Goal: Task Accomplishment & Management: Manage account settings

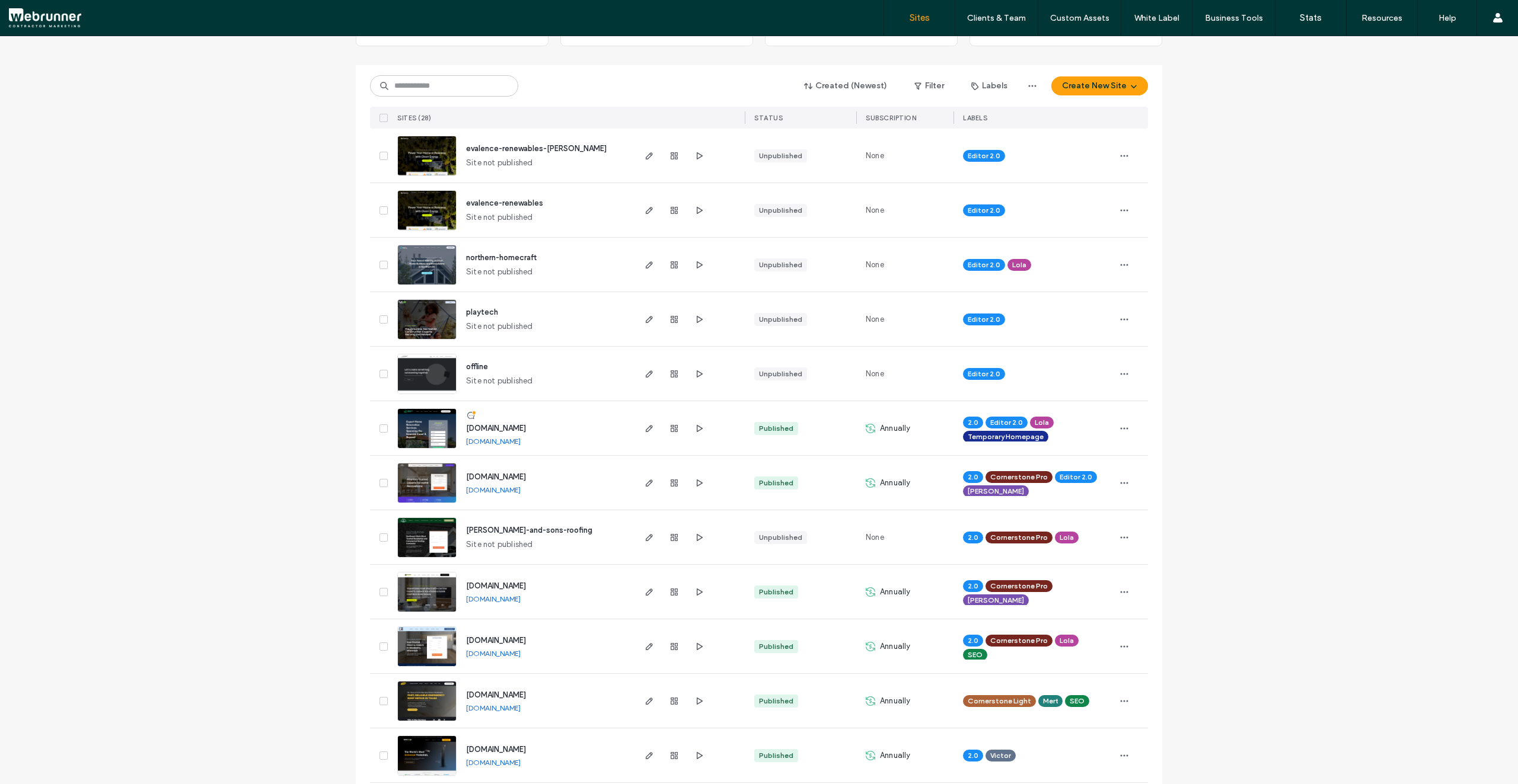
scroll to position [42, 0]
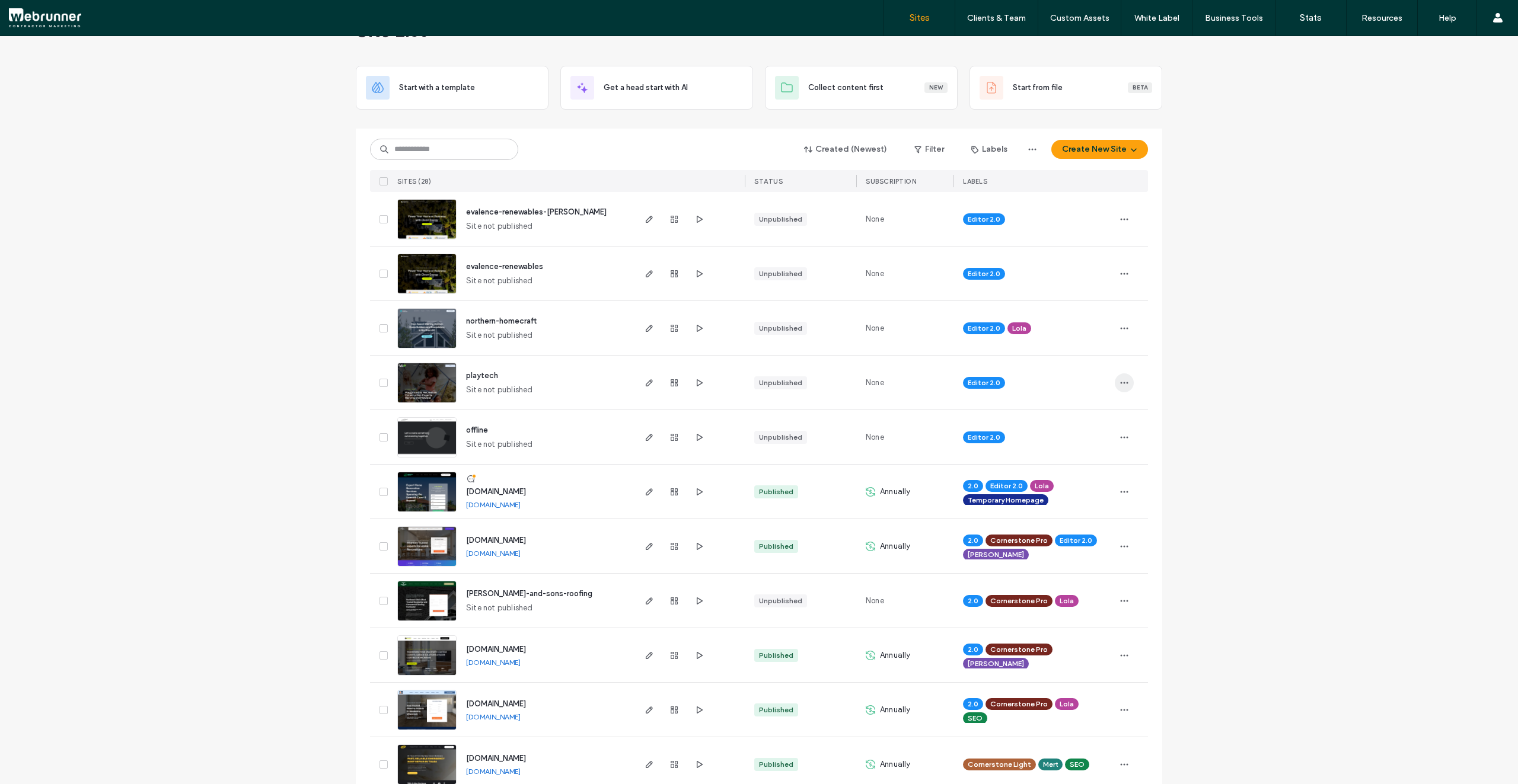
click at [1121, 389] on span "button" at bounding box center [1123, 382] width 19 height 19
click at [1089, 419] on span "Assign Label" at bounding box center [1067, 421] width 43 height 12
click at [999, 452] on div "Mert" at bounding box center [1021, 450] width 155 height 22
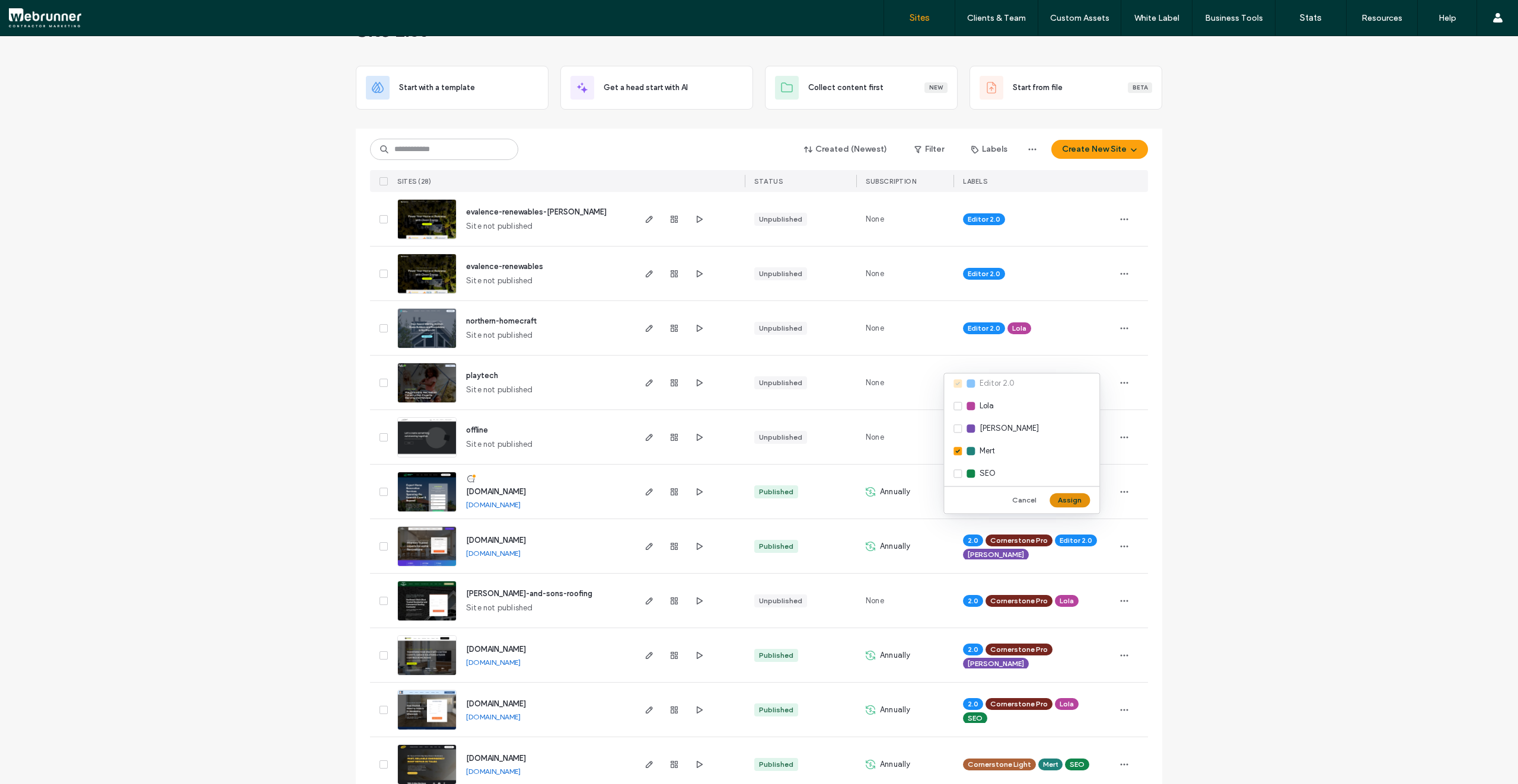
click at [1075, 503] on button "Assign" at bounding box center [1070, 500] width 41 height 14
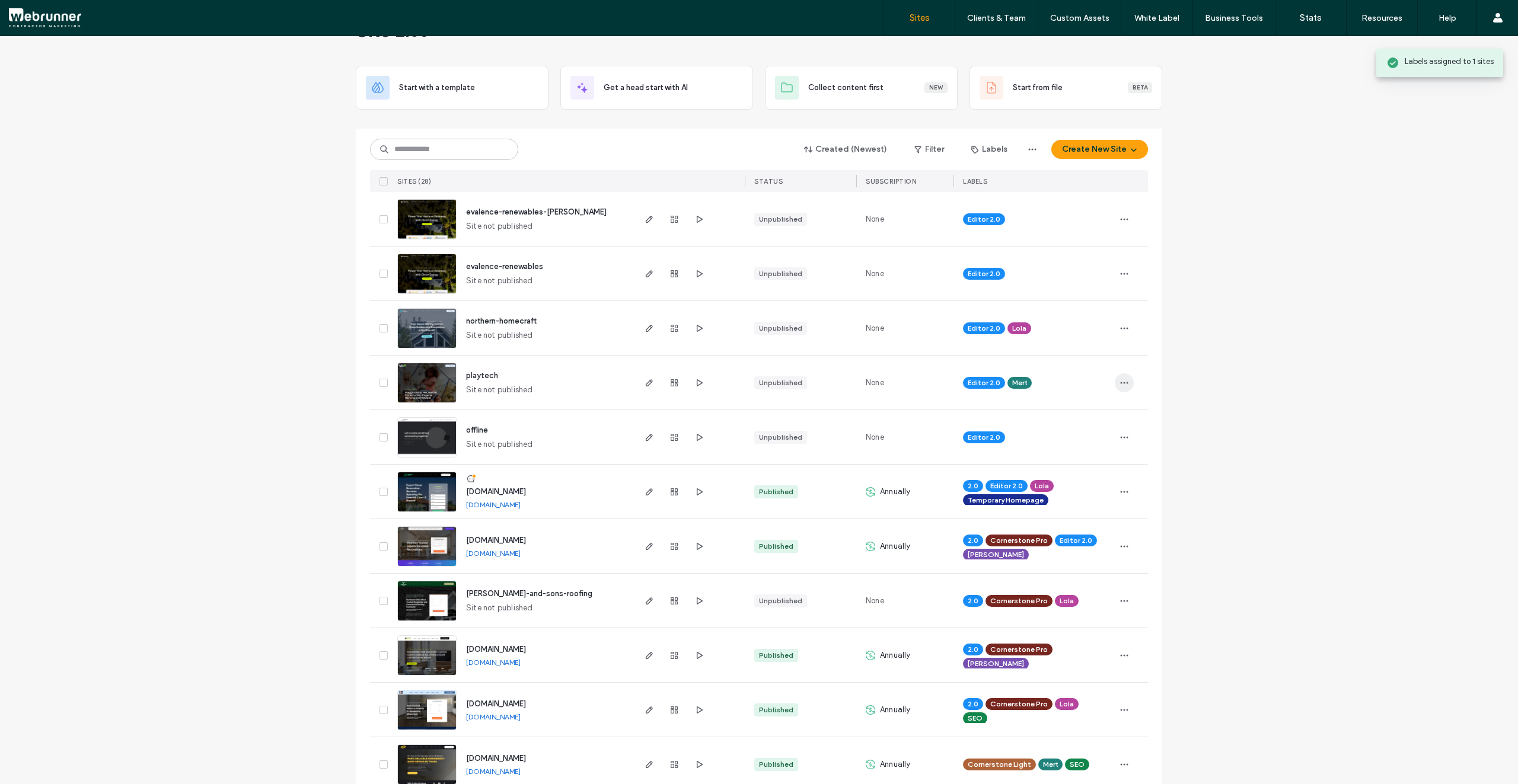
click at [1120, 384] on icon "button" at bounding box center [1124, 382] width 10 height 10
click at [1122, 380] on icon "button" at bounding box center [1124, 382] width 10 height 10
click at [1082, 483] on span "Assign Label" at bounding box center [1067, 480] width 43 height 12
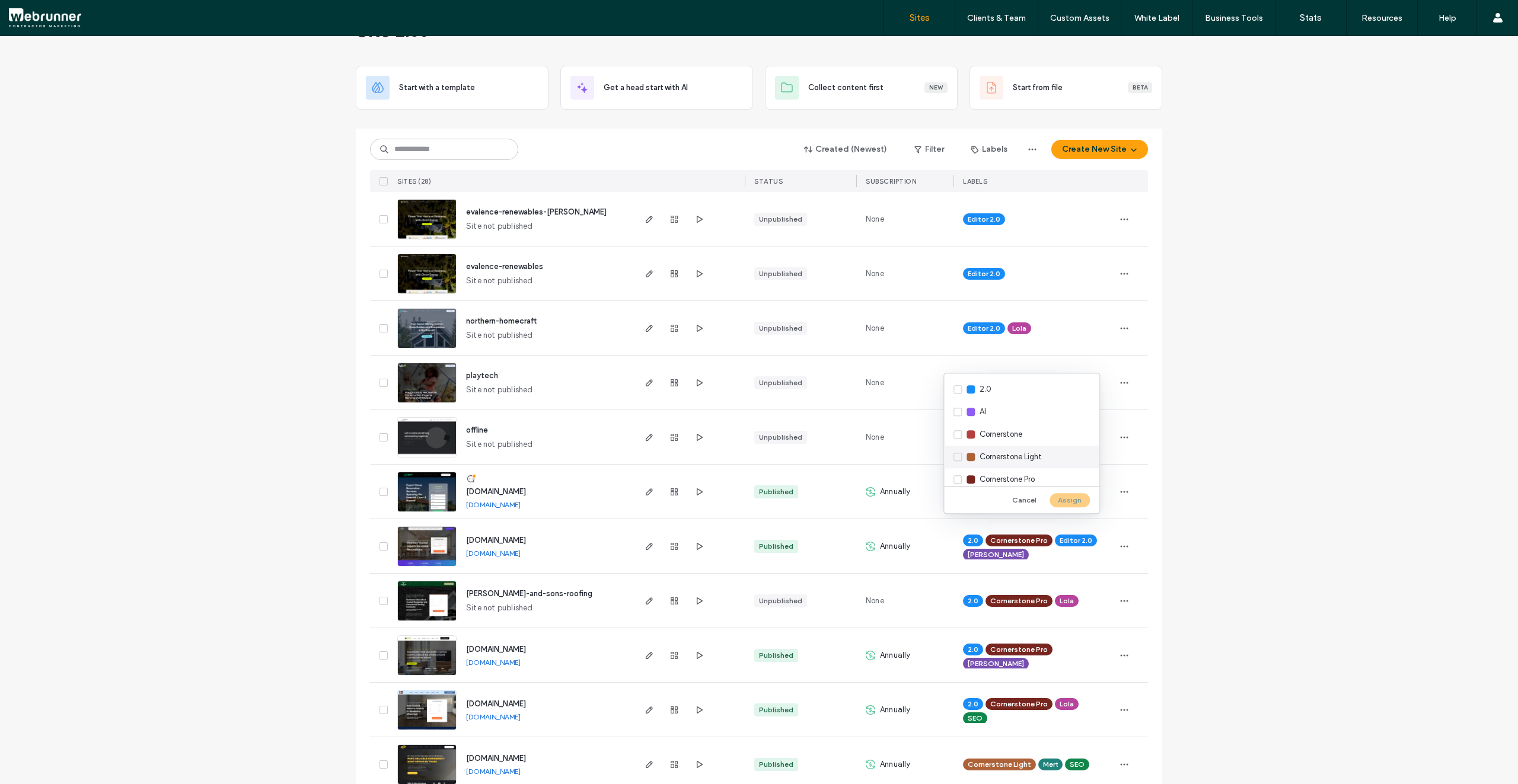
click at [1021, 455] on span "Cornerstone Light" at bounding box center [1011, 457] width 62 height 12
click at [1069, 497] on button "Assign" at bounding box center [1070, 500] width 41 height 14
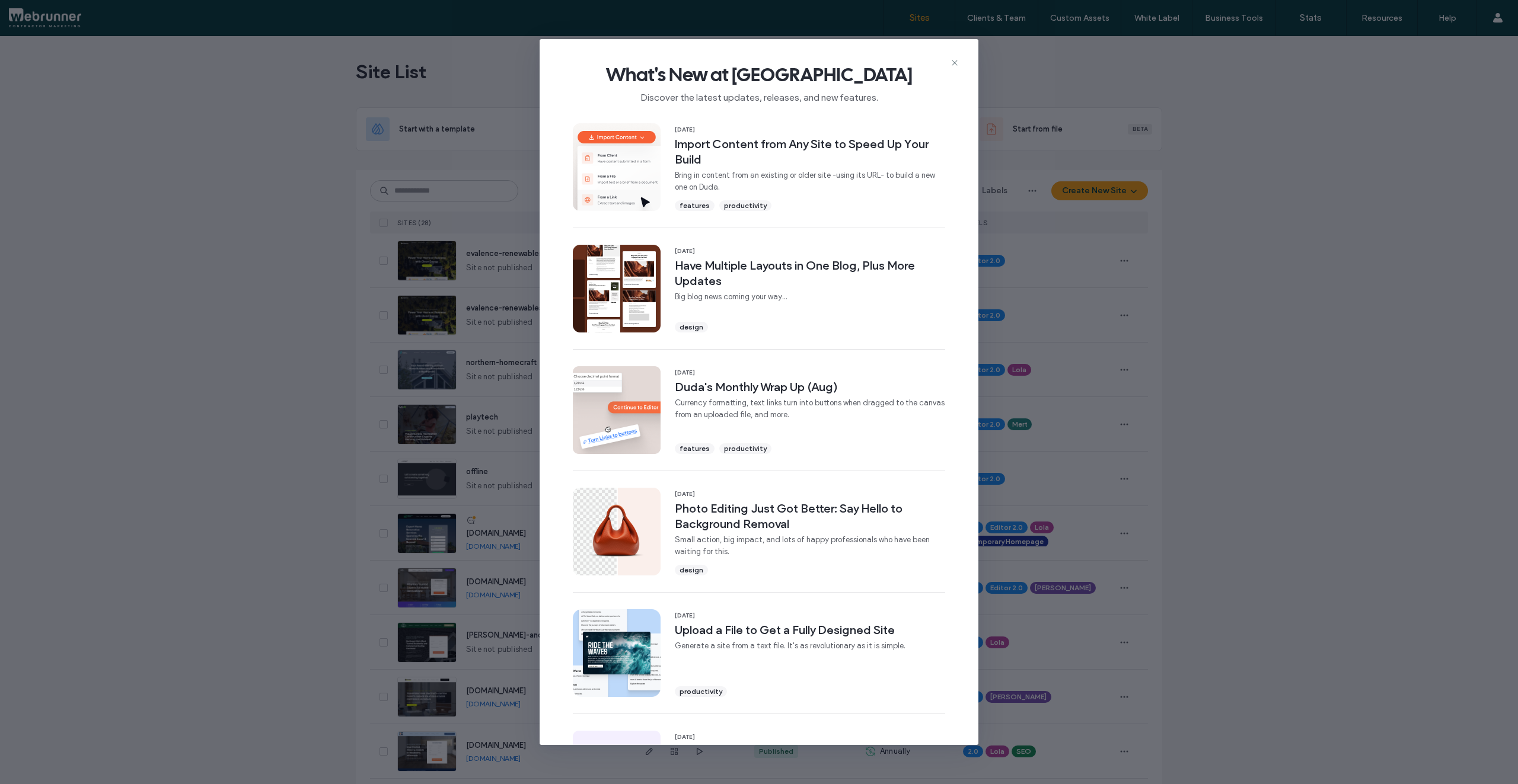
click at [969, 64] on div "What's New at Duda Discover the latest updates, releases, and new features." at bounding box center [759, 79] width 439 height 80
click at [953, 64] on use at bounding box center [954, 63] width 5 height 5
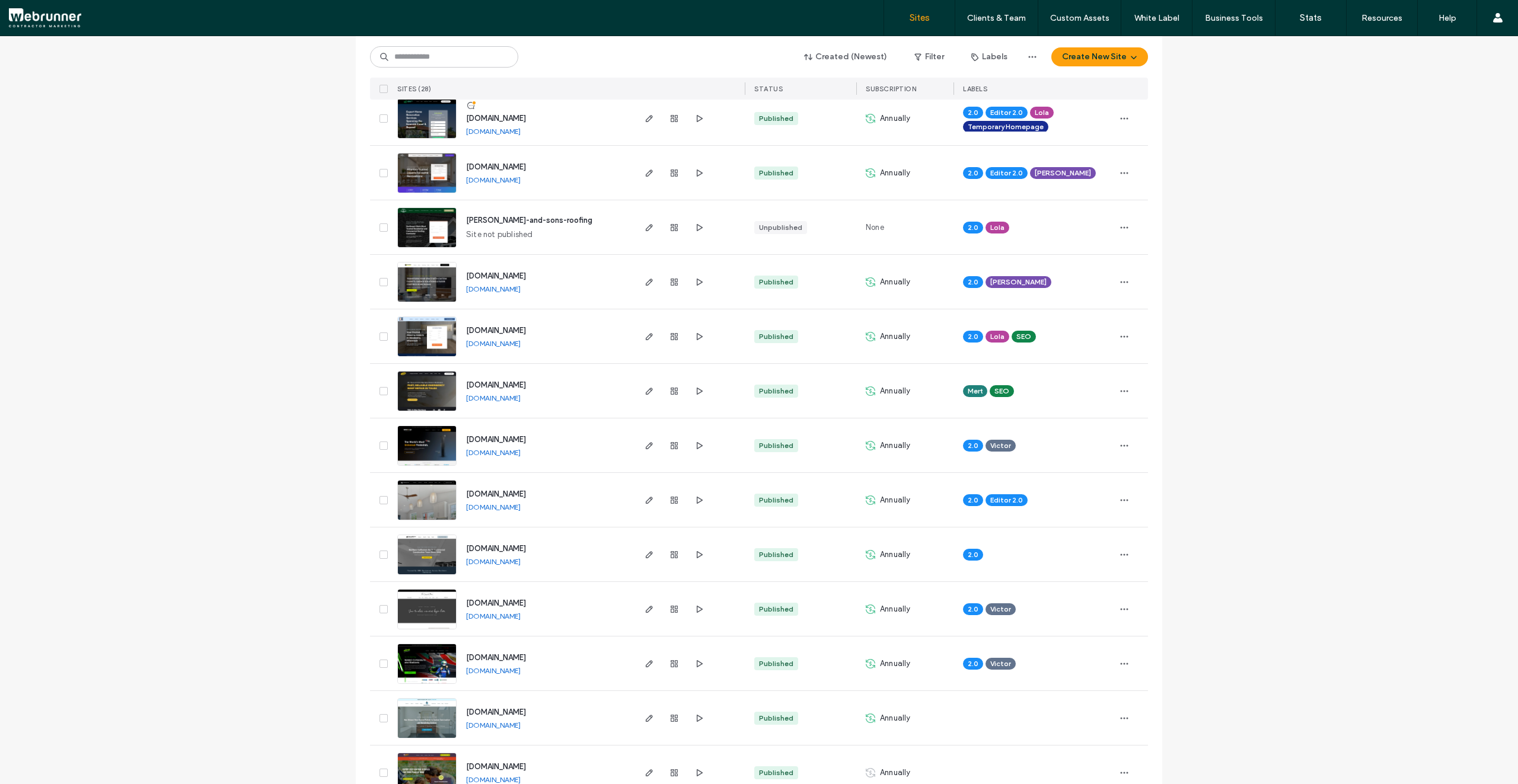
scroll to position [474, 0]
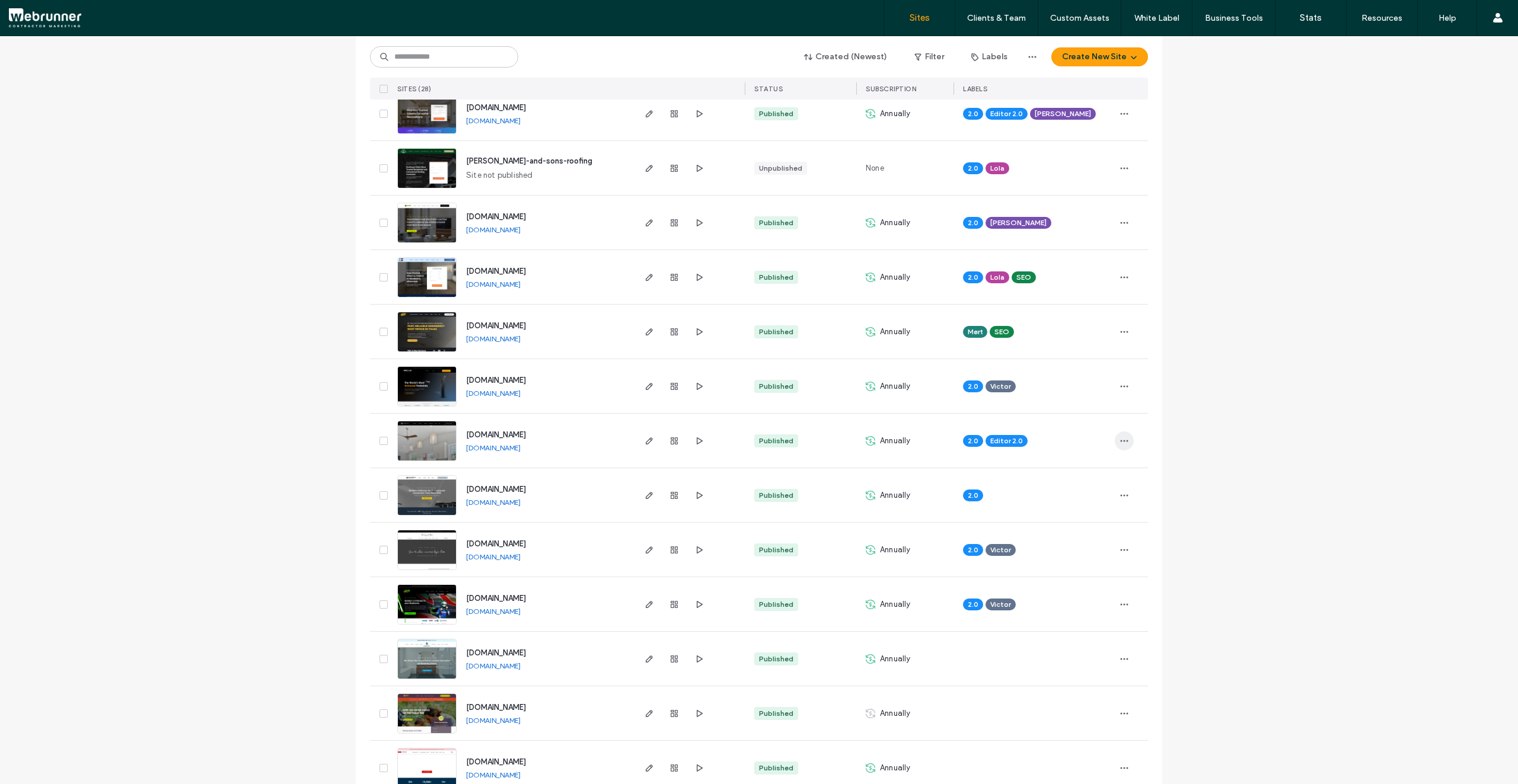
click at [1121, 442] on icon "button" at bounding box center [1124, 441] width 10 height 10
click at [1065, 533] on div "Unassign Label" at bounding box center [1075, 538] width 105 height 22
click at [1034, 431] on use at bounding box center [1035, 431] width 3 height 3
click at [1200, 444] on div "Site List Start with a template Get a head start with AI Collect content first …" at bounding box center [759, 431] width 1518 height 1739
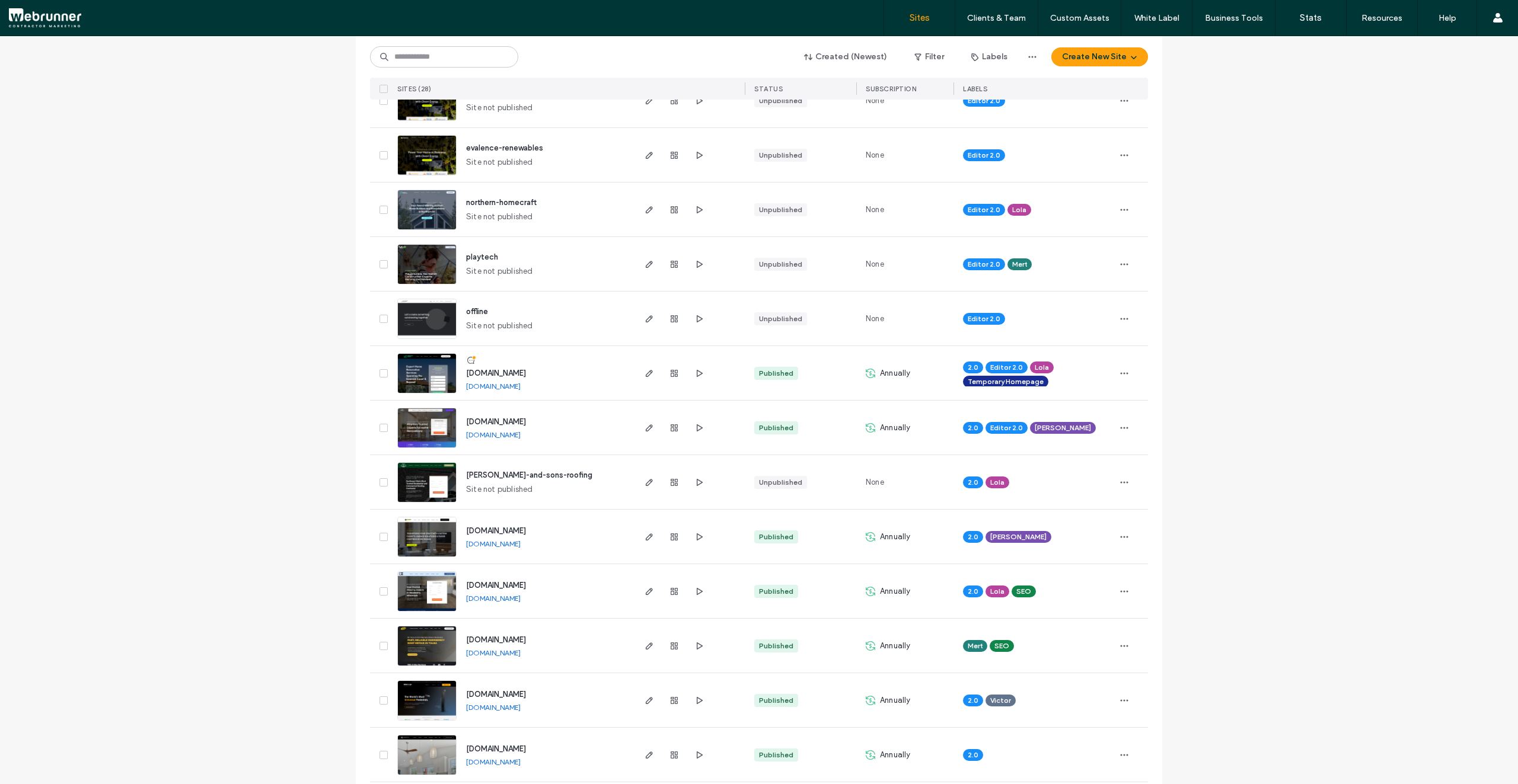
scroll to position [0, 0]
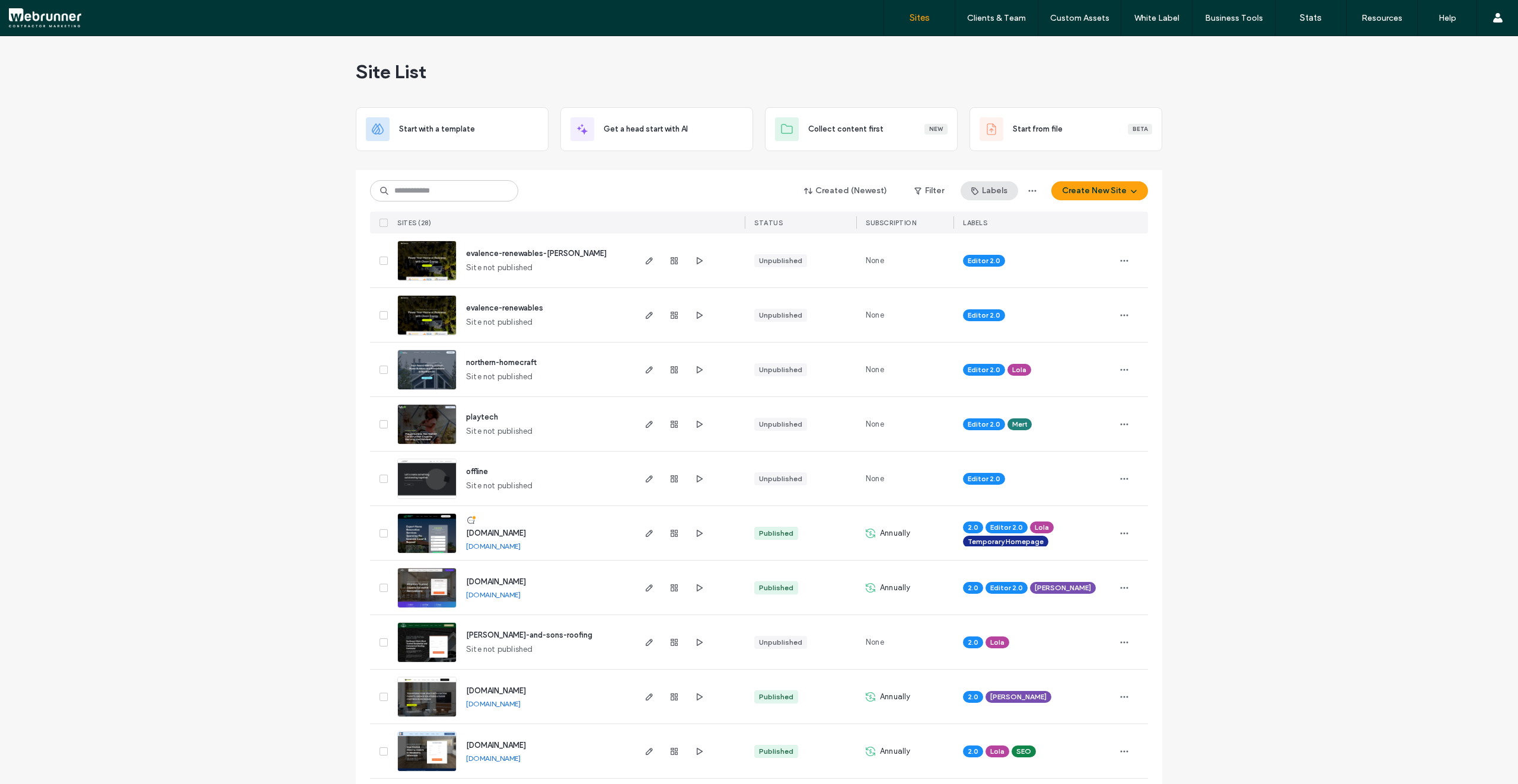
click at [991, 191] on button "Labels" at bounding box center [989, 190] width 58 height 19
click at [993, 216] on button "Create Label" at bounding box center [1028, 219] width 136 height 27
click at [983, 252] on div at bounding box center [983, 253] width 8 height 8
click at [936, 257] on icon at bounding box center [935, 257] width 10 height 10
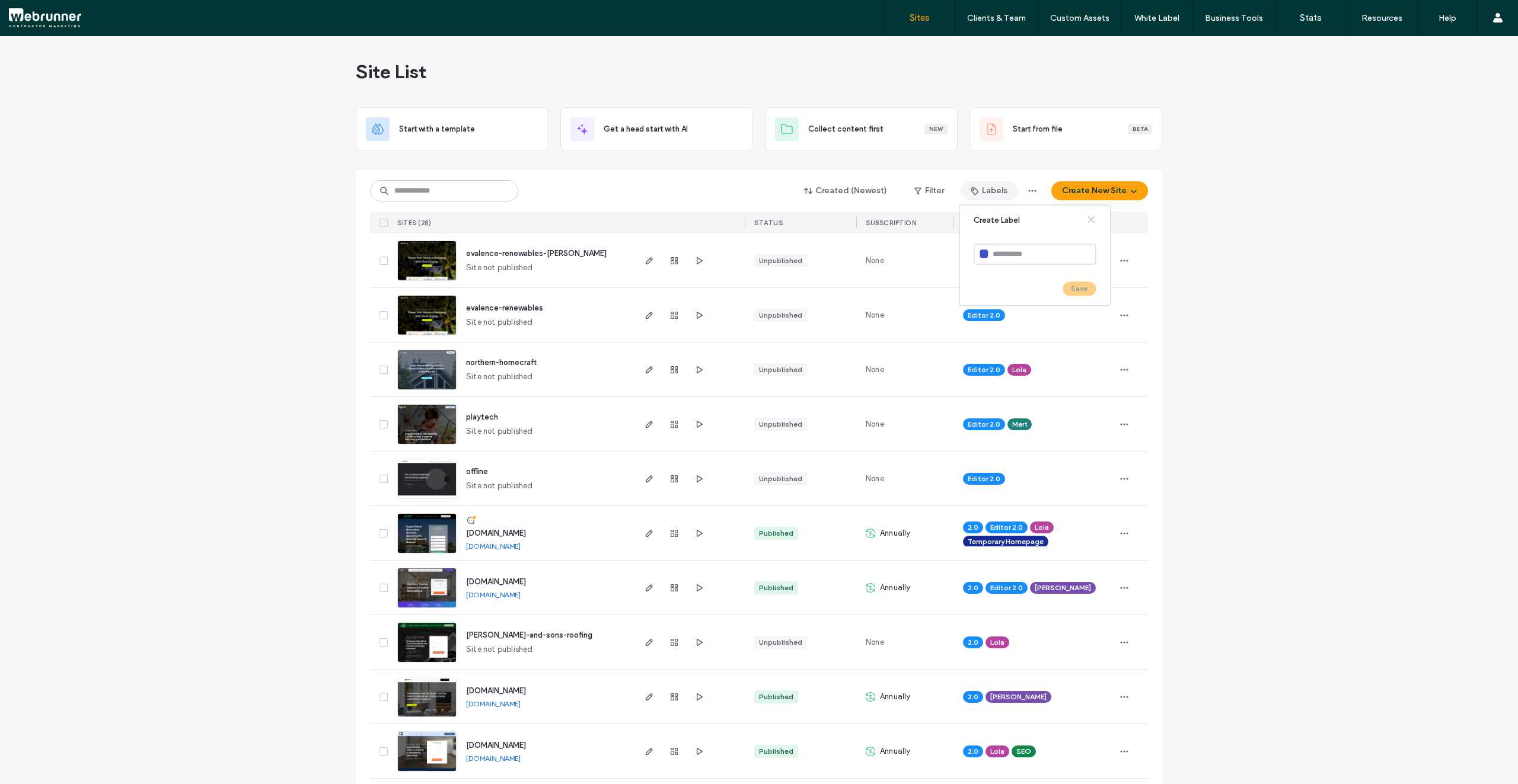
click at [1095, 219] on icon at bounding box center [1090, 219] width 10 height 10
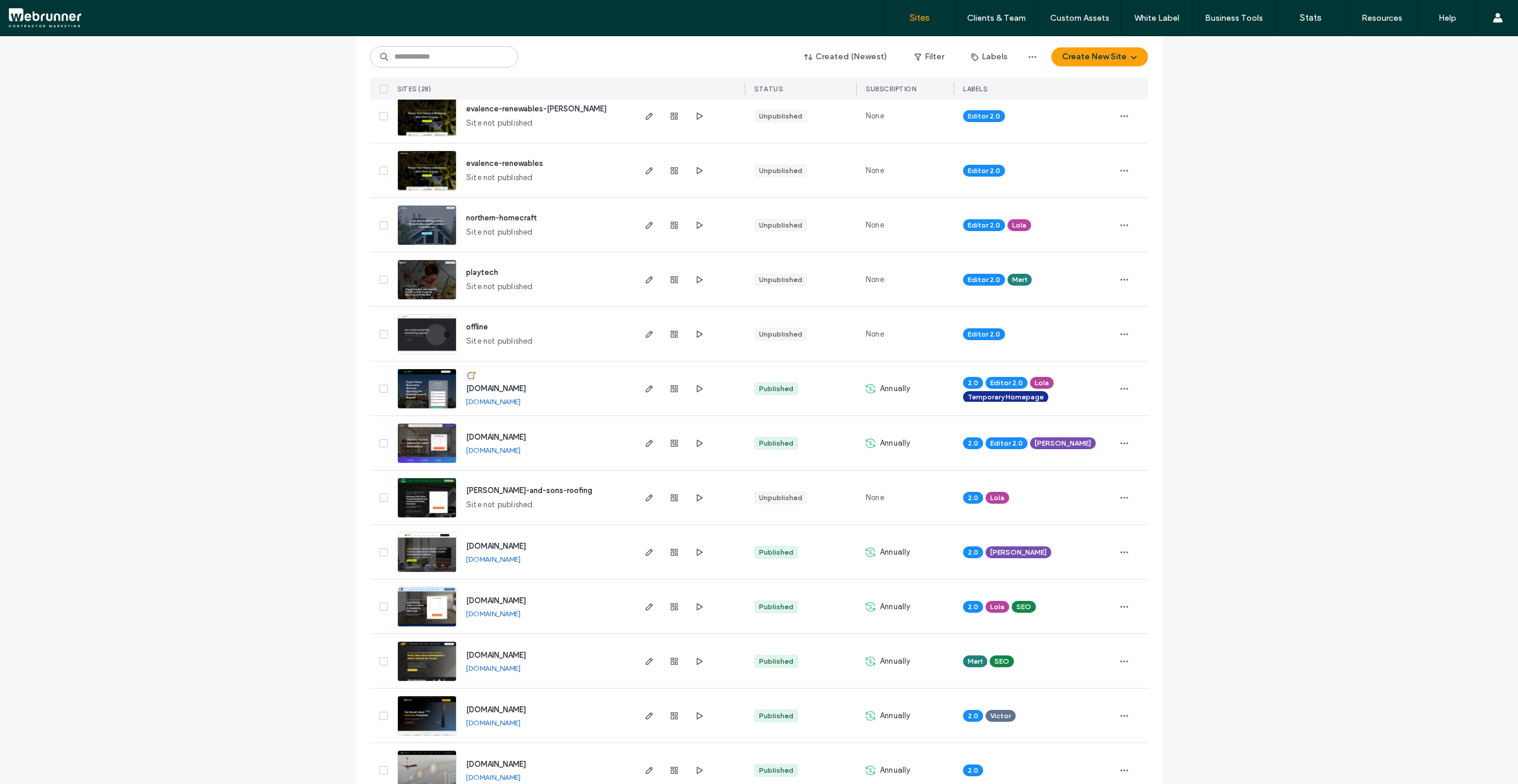
scroll to position [0, 0]
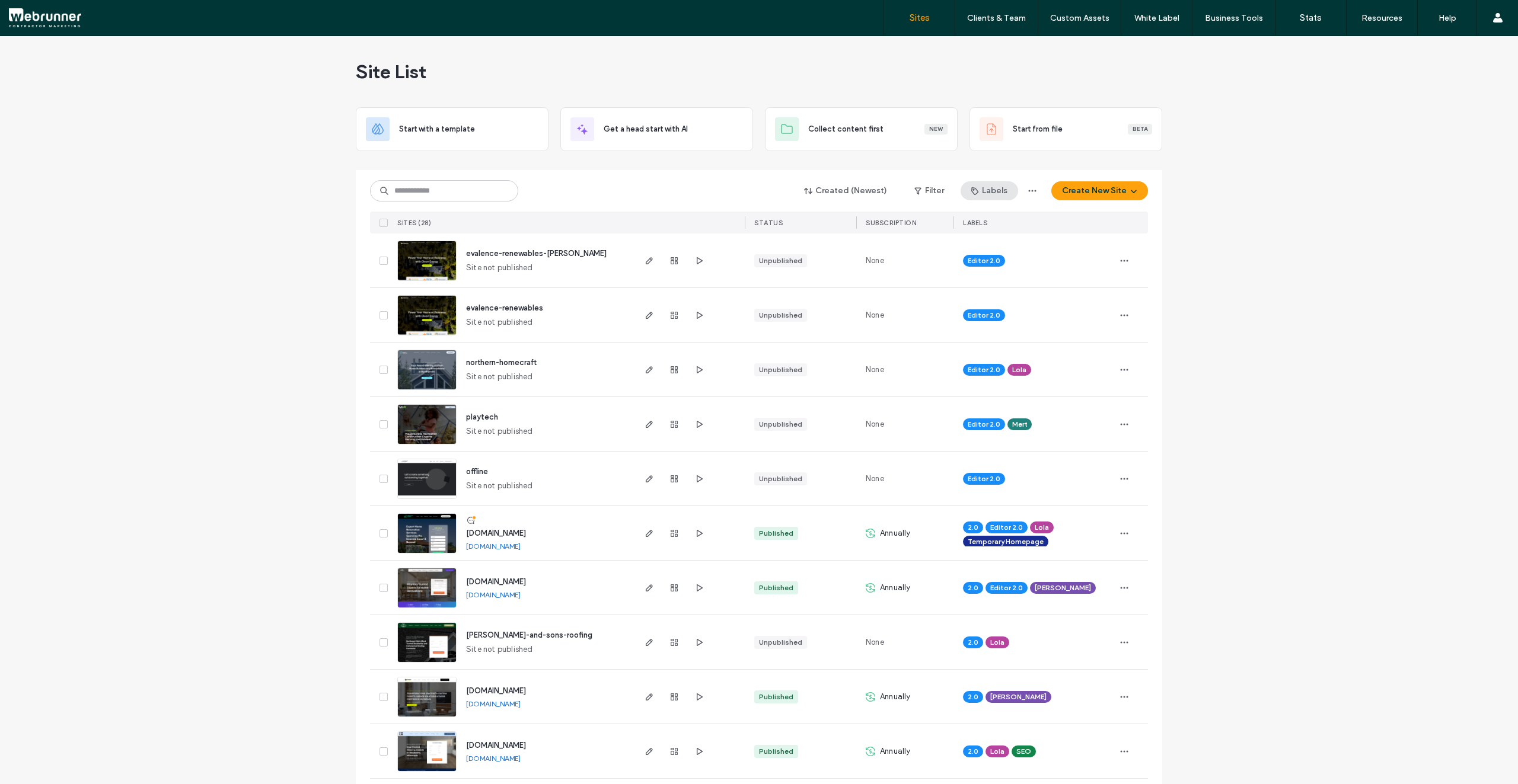
click at [997, 188] on button "Labels" at bounding box center [989, 190] width 58 height 19
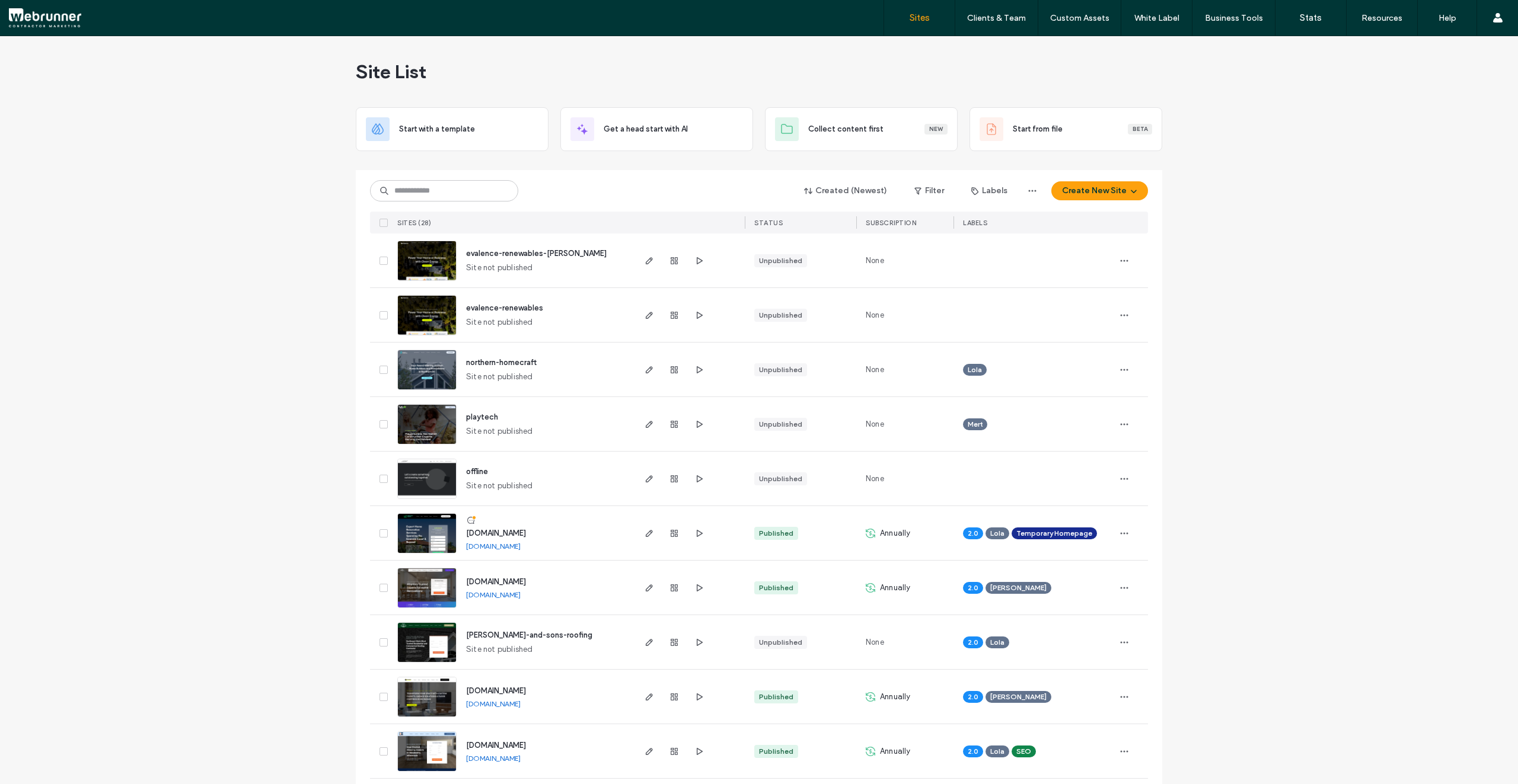
click at [1127, 257] on span "button" at bounding box center [1123, 260] width 19 height 19
click at [1093, 362] on div "Assign Label" at bounding box center [1075, 358] width 105 height 22
click at [971, 260] on div "2.0" at bounding box center [1021, 266] width 155 height 22
click at [1081, 375] on button "Assign" at bounding box center [1070, 378] width 41 height 14
click at [1121, 314] on use "button" at bounding box center [1124, 315] width 8 height 2
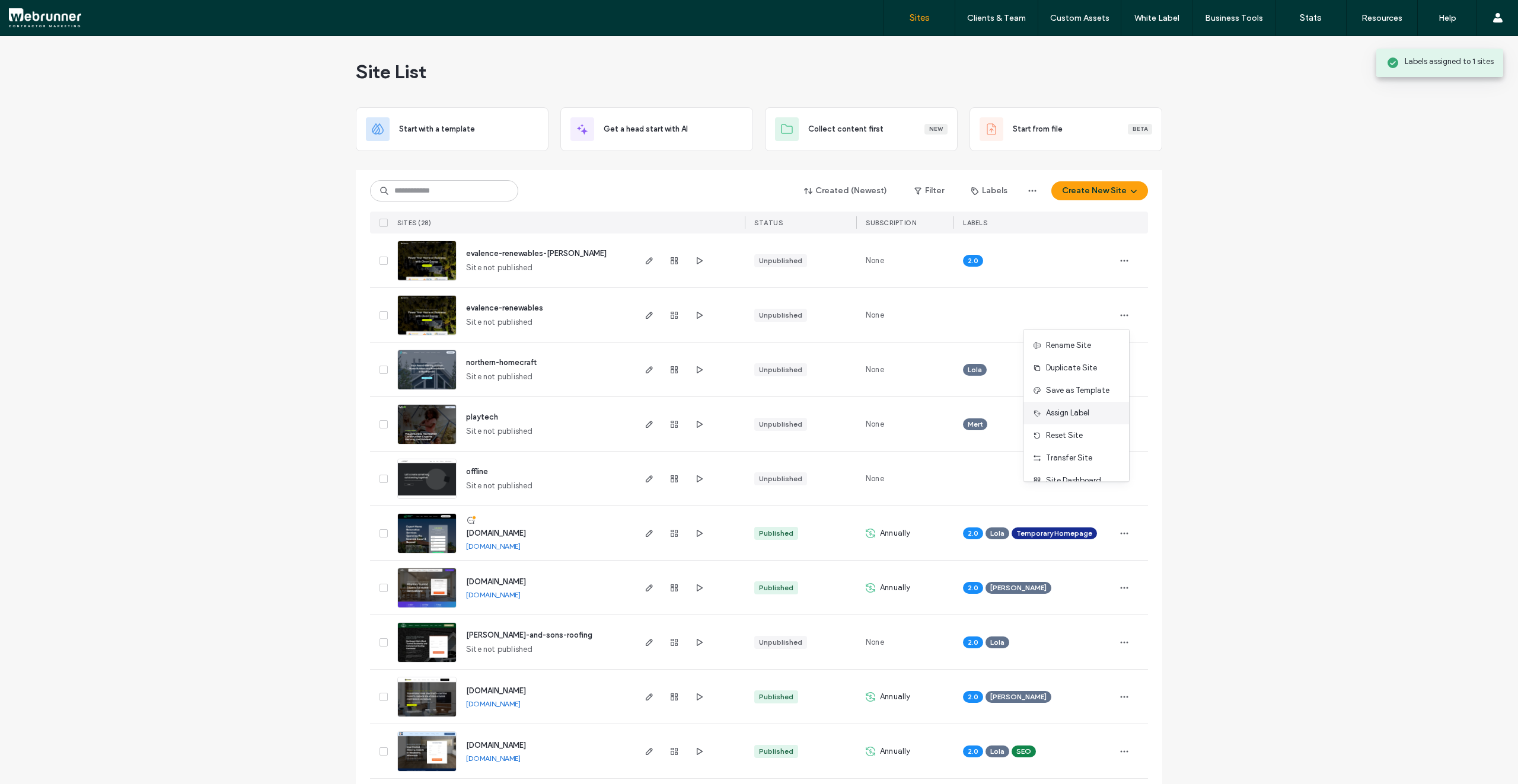
click at [1066, 418] on span "Assign Label" at bounding box center [1067, 412] width 43 height 12
click at [976, 330] on div "2.0" at bounding box center [1021, 321] width 155 height 22
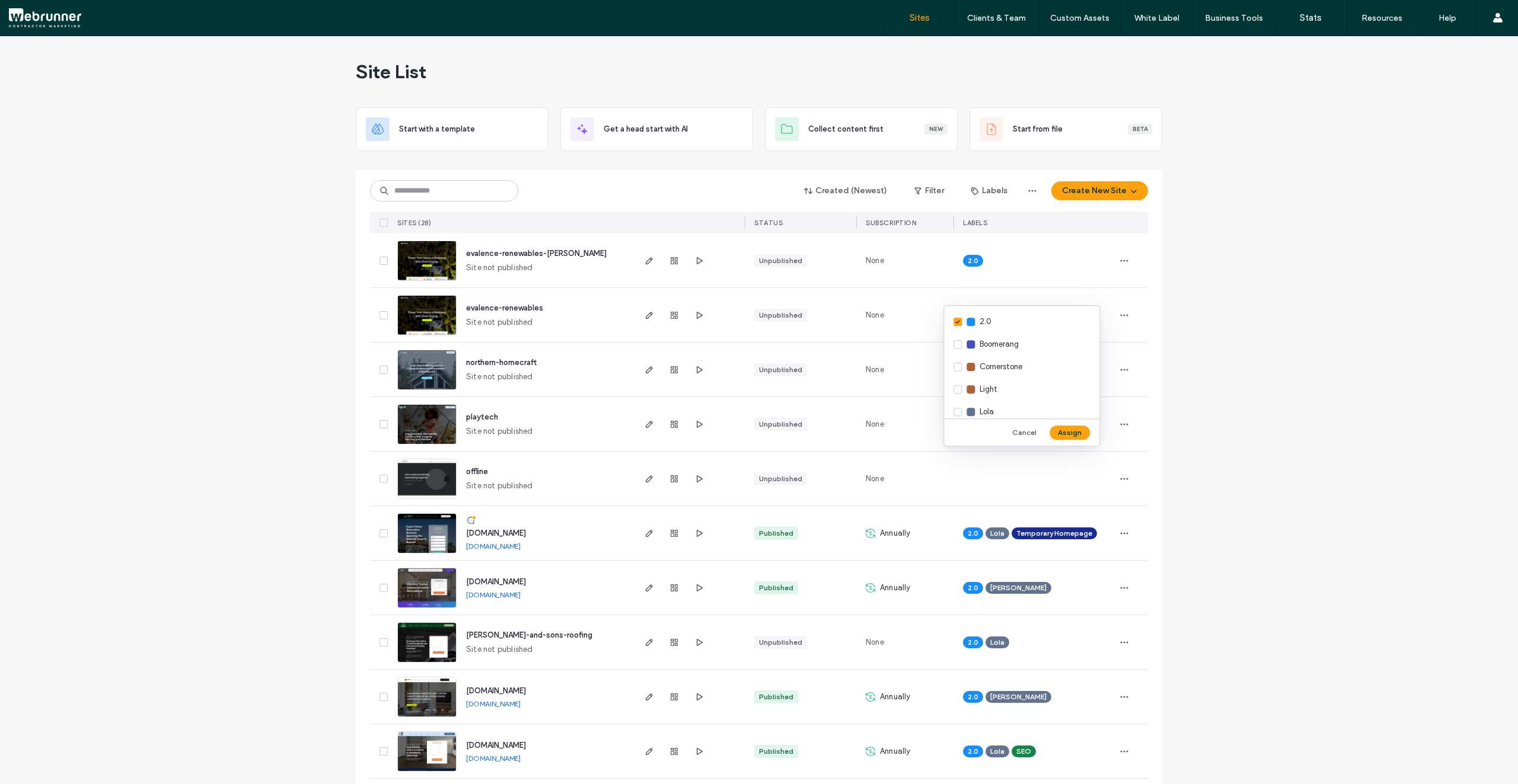
click at [1069, 437] on button "Assign" at bounding box center [1070, 433] width 41 height 14
click at [1120, 373] on icon "button" at bounding box center [1124, 370] width 10 height 10
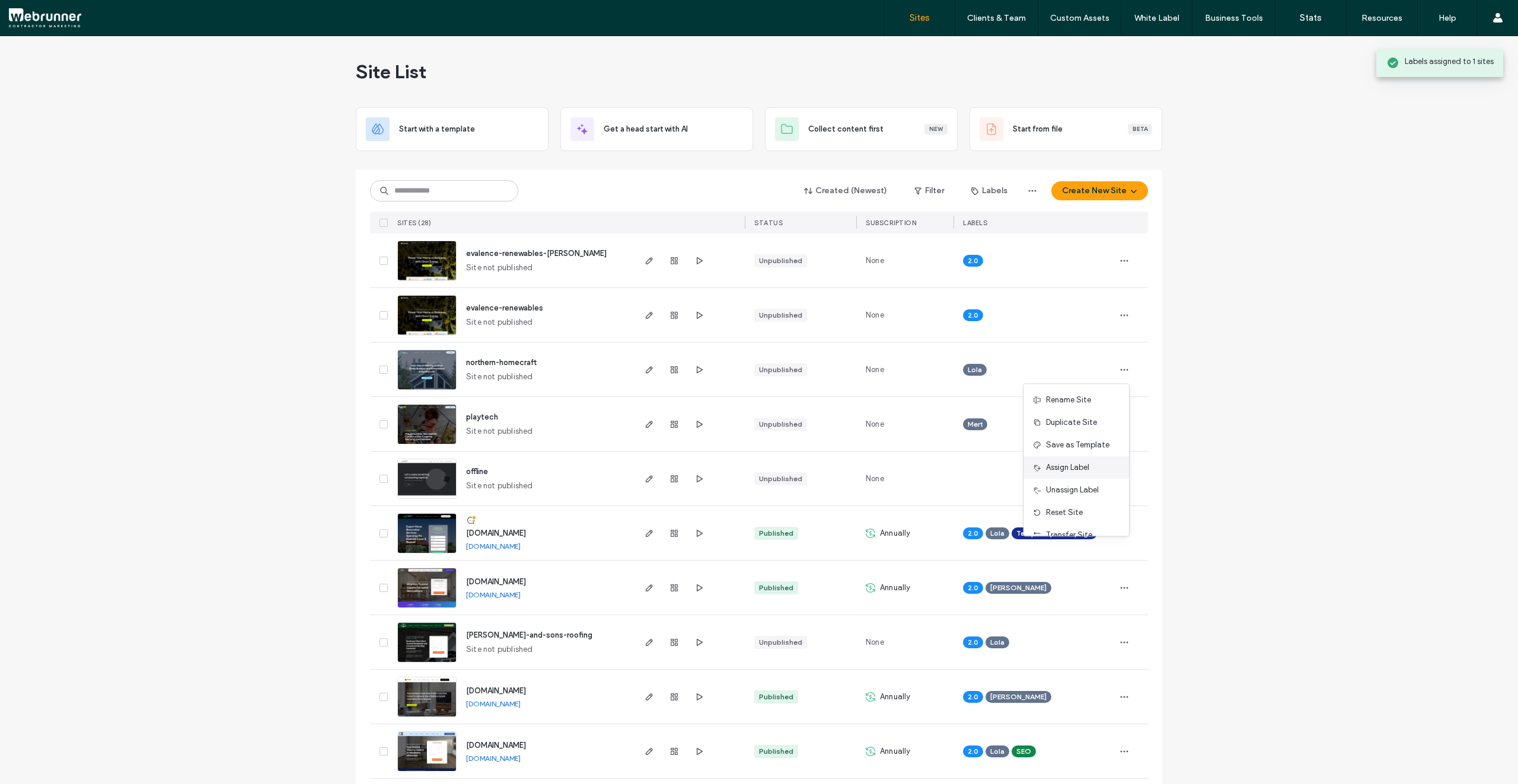
click at [1077, 470] on span "Assign Label" at bounding box center [1067, 467] width 43 height 12
click at [984, 378] on span "2.0" at bounding box center [985, 376] width 12 height 12
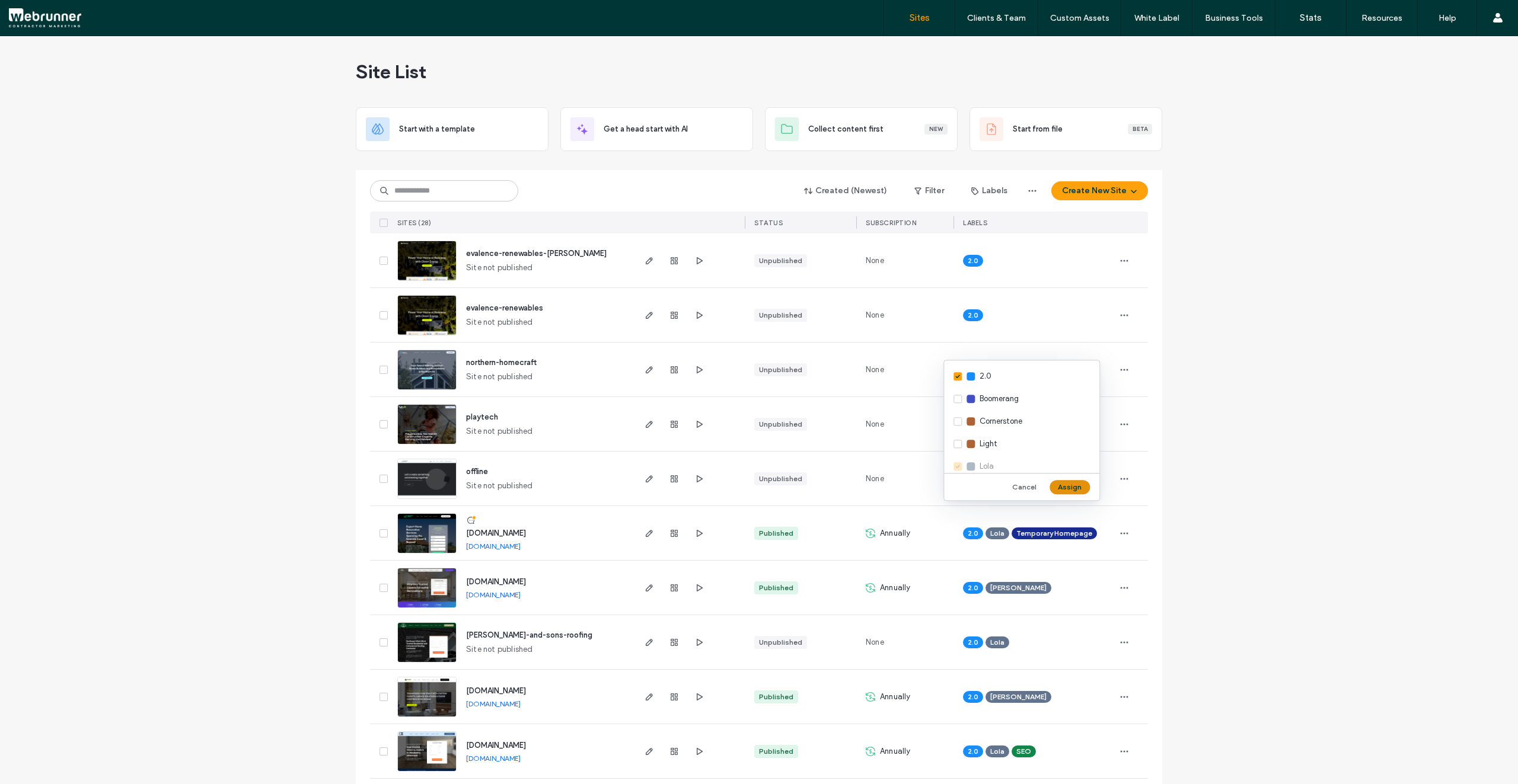
click at [1078, 487] on button "Assign" at bounding box center [1070, 488] width 41 height 14
click at [1121, 429] on span "button" at bounding box center [1123, 424] width 19 height 19
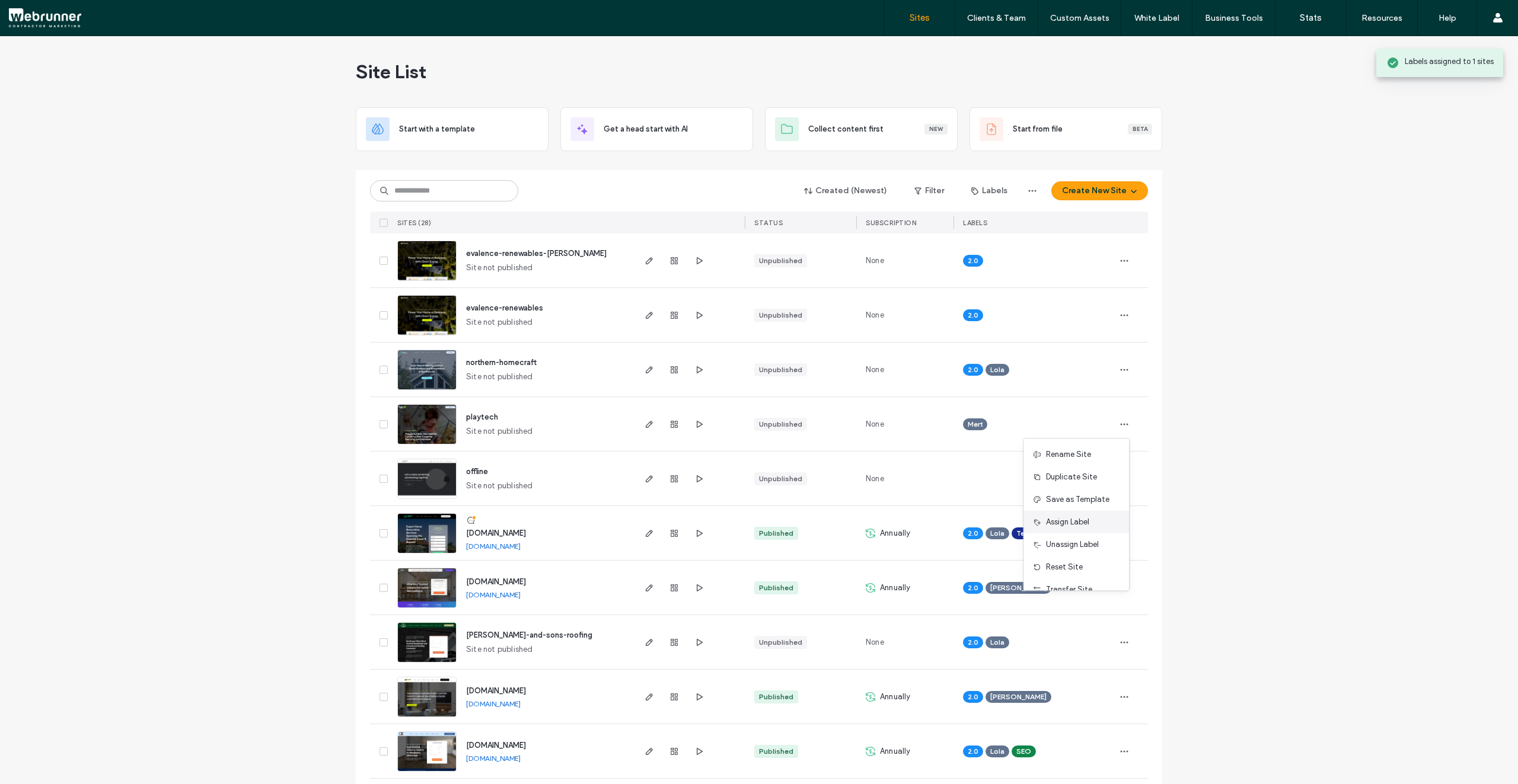
click at [1072, 519] on span "Assign Label" at bounding box center [1067, 521] width 43 height 12
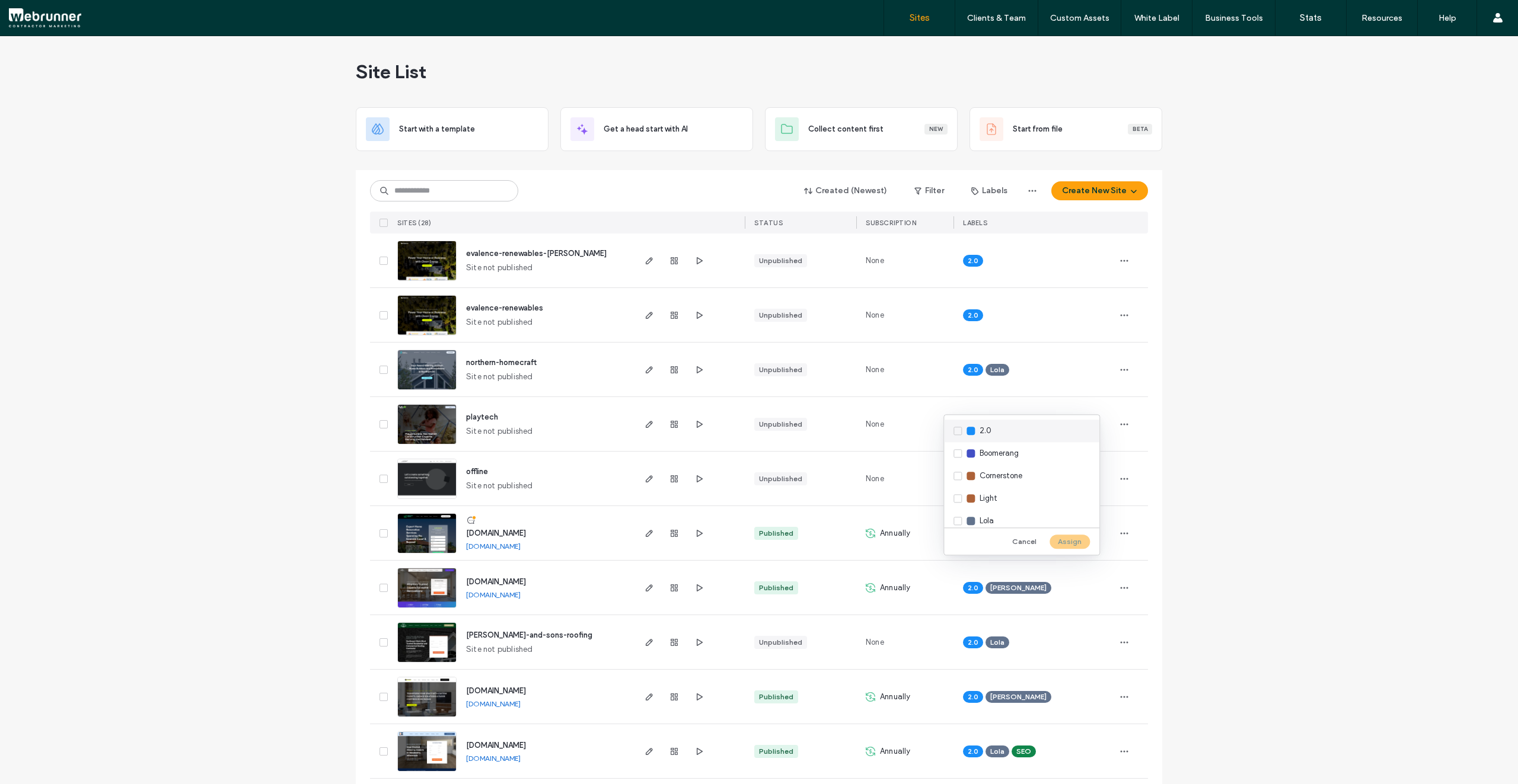
click at [987, 437] on div "2.0" at bounding box center [1021, 430] width 155 height 22
click at [1078, 540] on button "Assign" at bounding box center [1070, 542] width 41 height 14
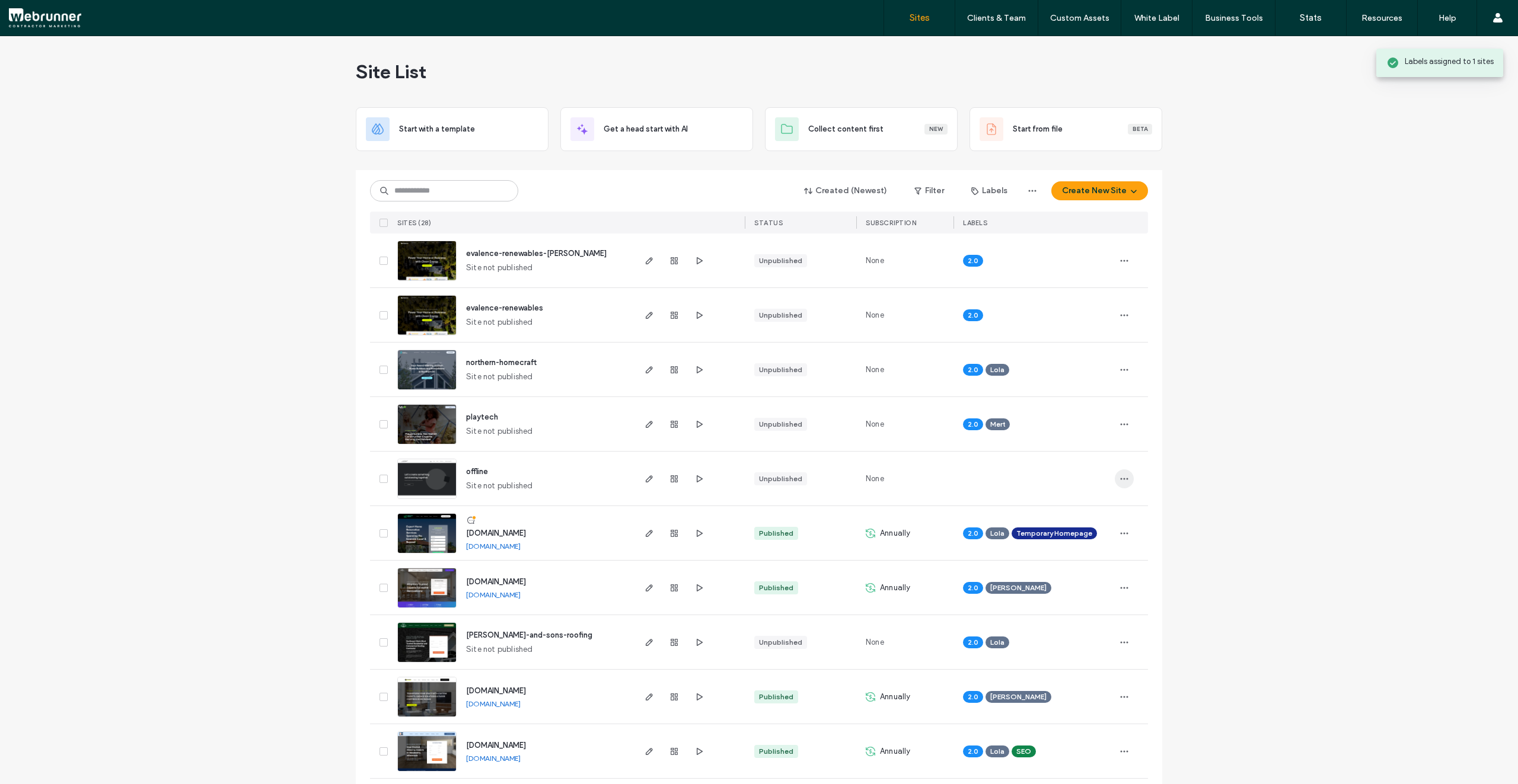
click at [1120, 484] on span "button" at bounding box center [1123, 479] width 19 height 19
click at [1080, 570] on div "Assign Label" at bounding box center [1075, 576] width 105 height 22
click at [956, 490] on div "2.0" at bounding box center [1021, 485] width 155 height 22
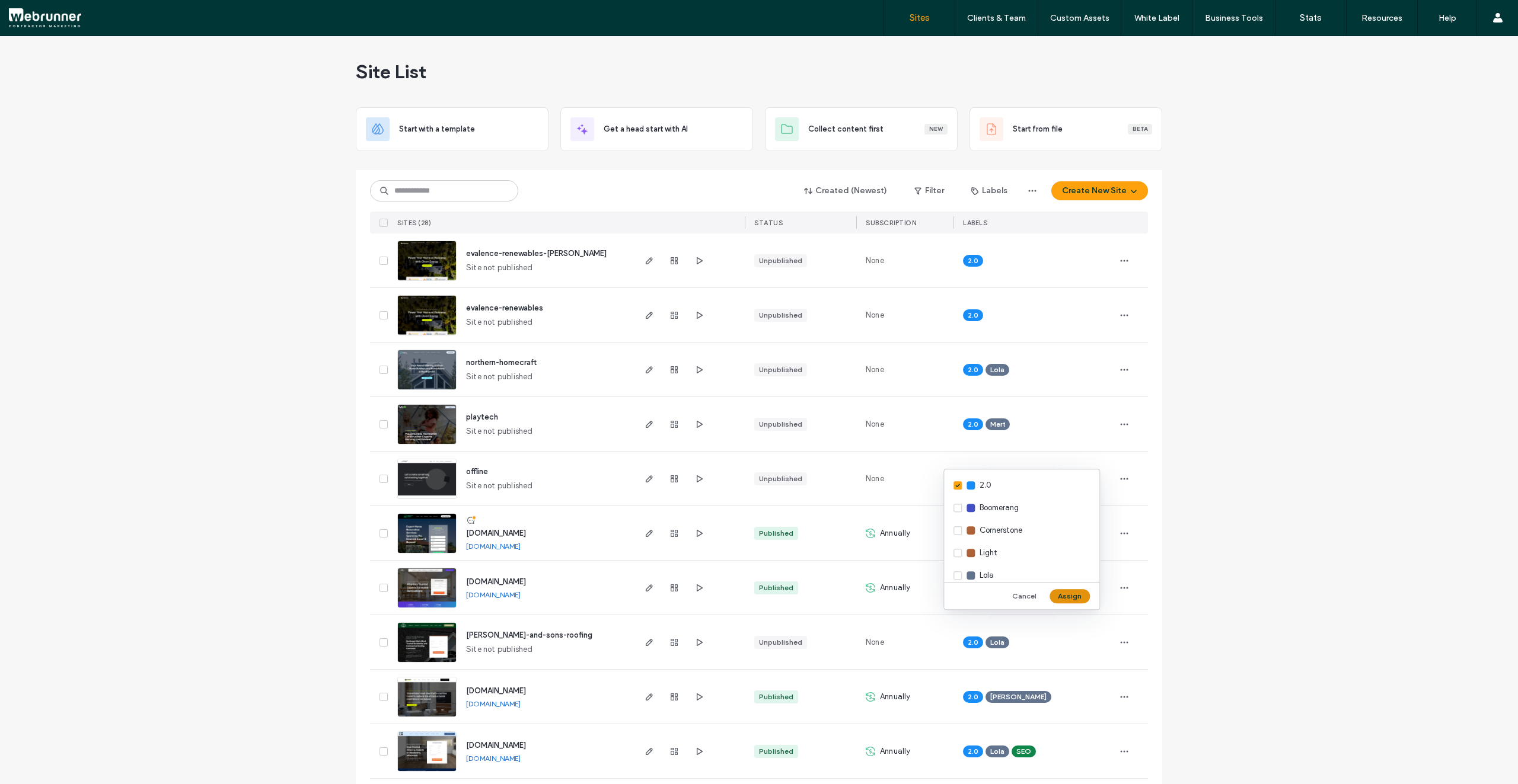
click at [1075, 595] on button "Assign" at bounding box center [1070, 596] width 41 height 14
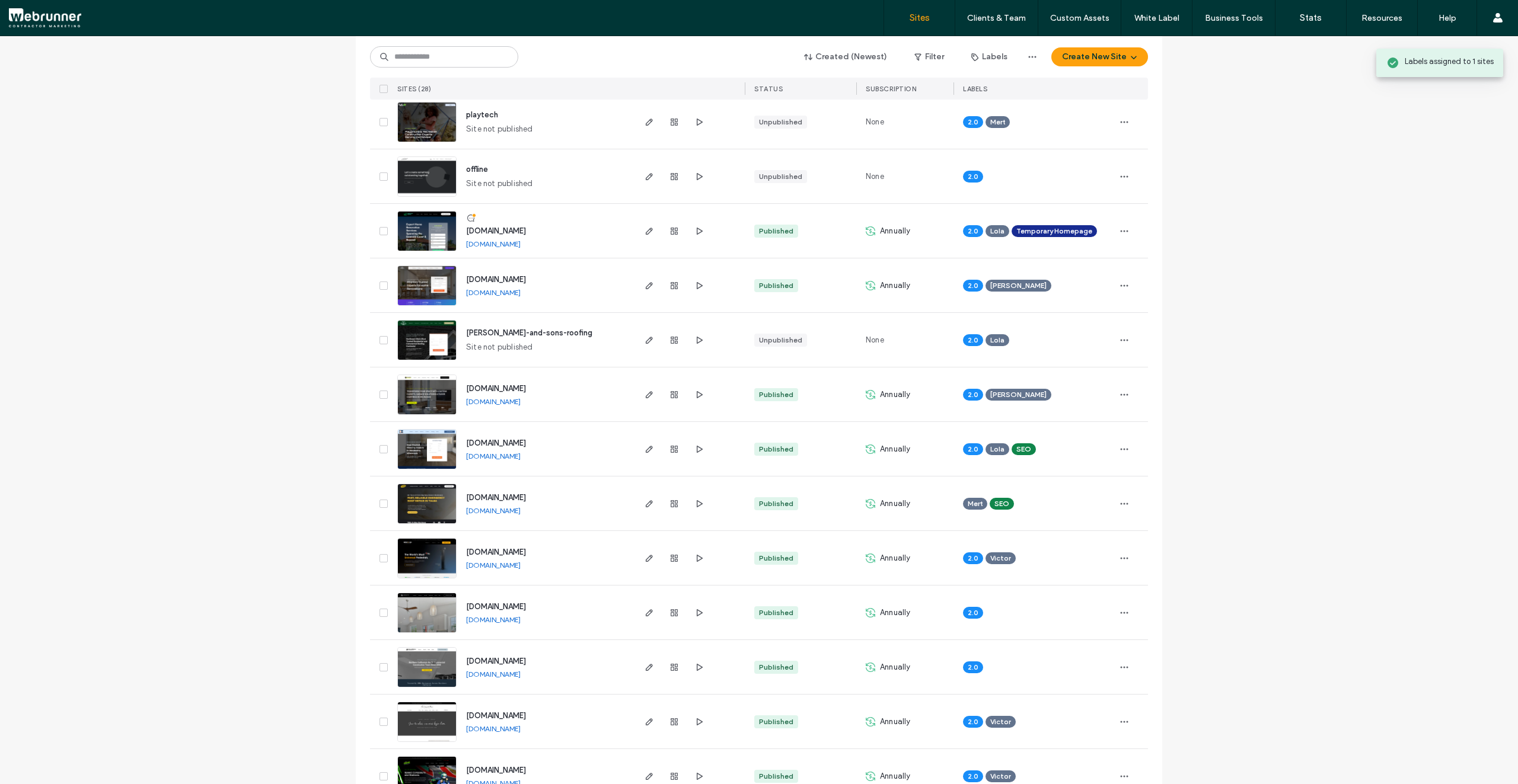
scroll to position [356, 0]
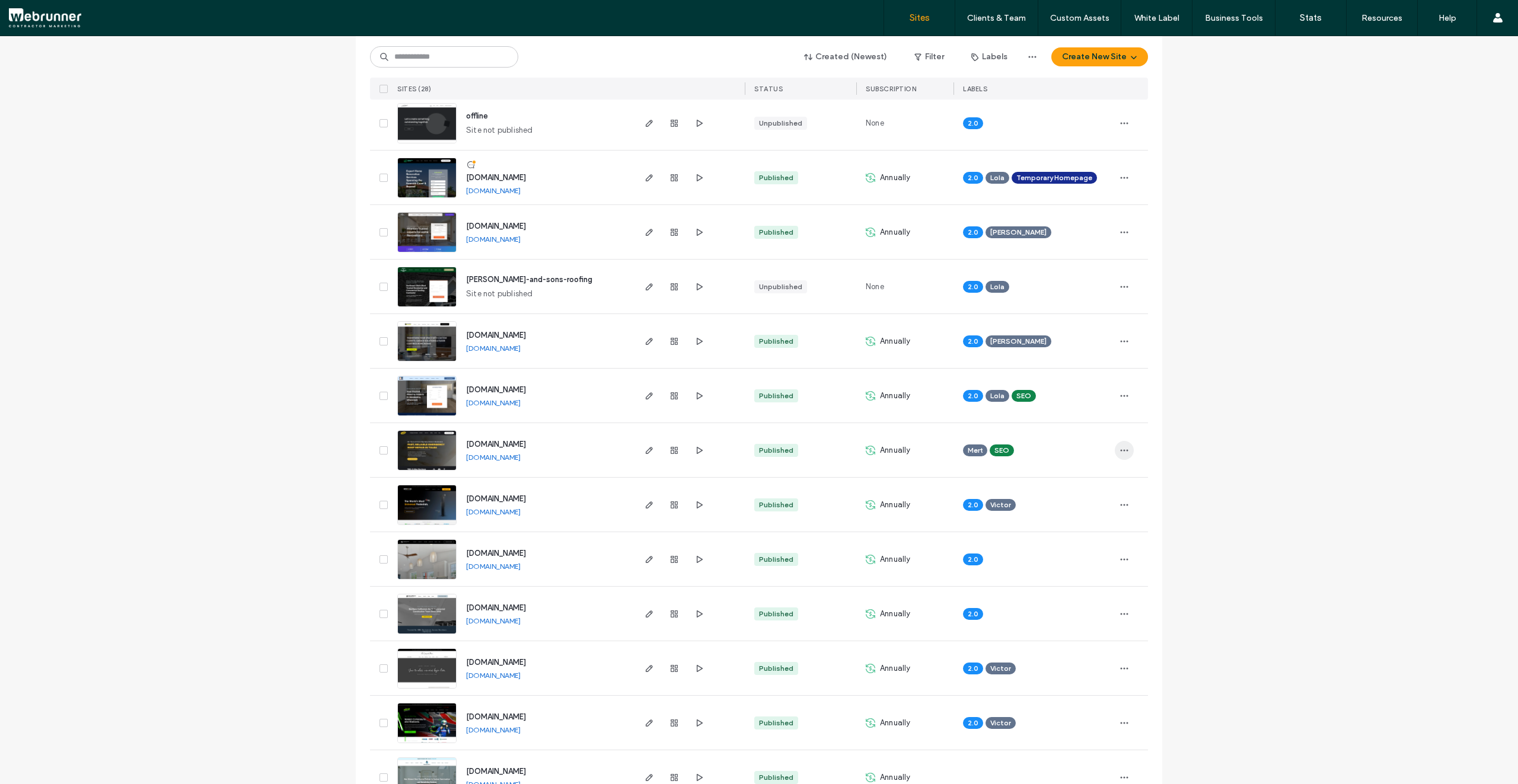
click at [1121, 450] on use "button" at bounding box center [1124, 450] width 8 height 2
click at [1218, 412] on div "Site List Start with a template Get a head start with AI Collect content first …" at bounding box center [759, 550] width 1518 height 1739
click at [516, 442] on span "[DOMAIN_NAME]" at bounding box center [496, 444] width 60 height 9
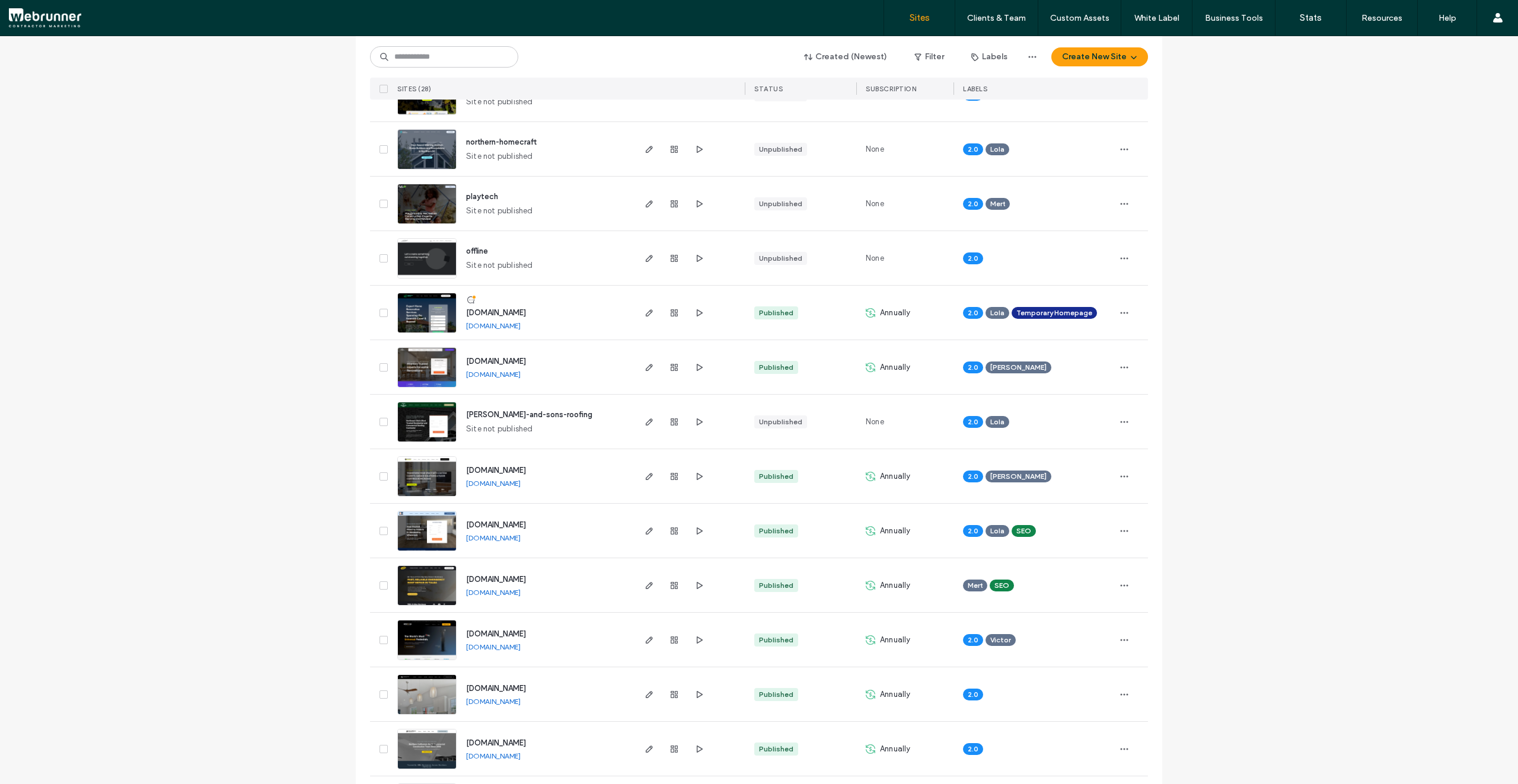
scroll to position [296, 0]
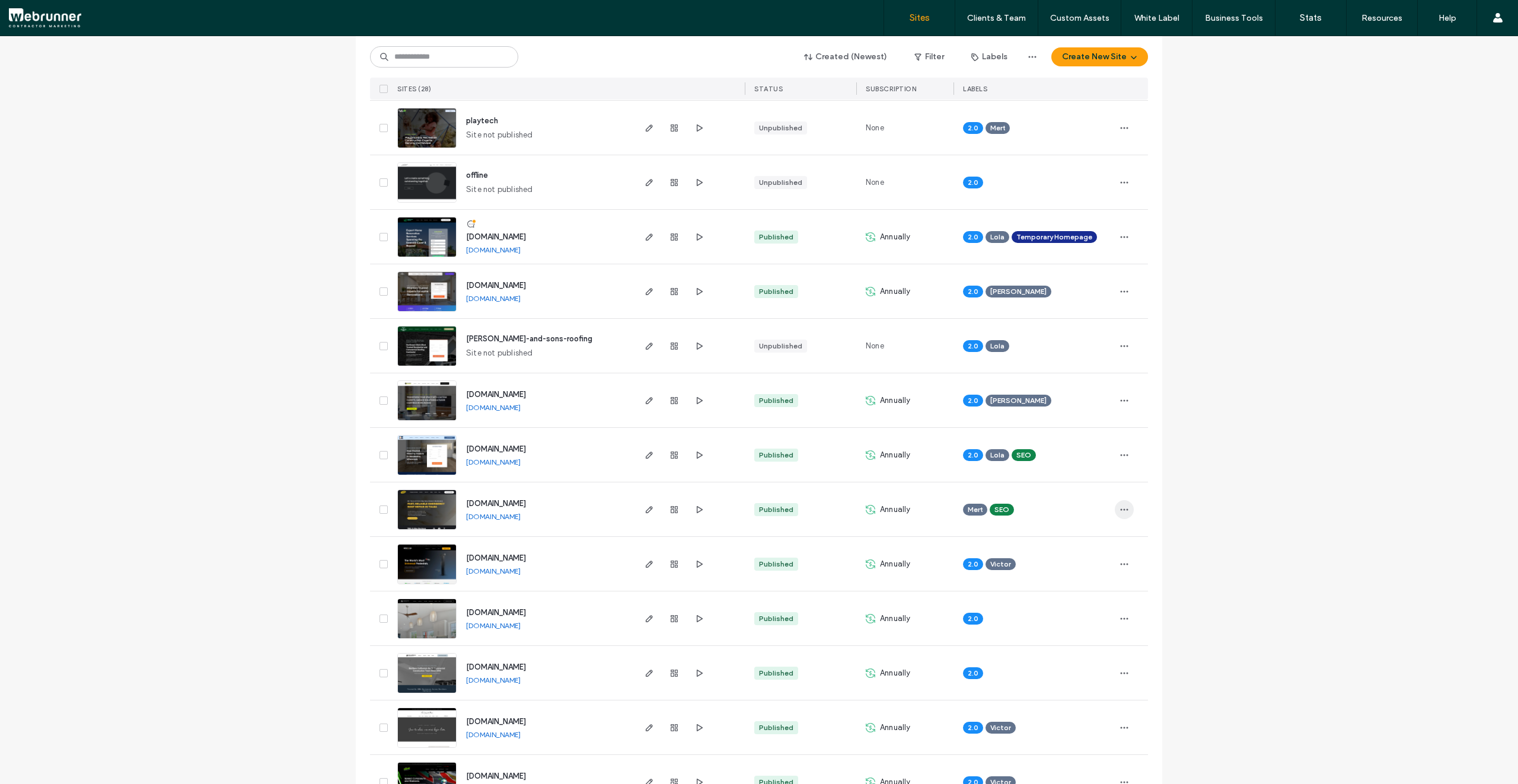
click at [1120, 511] on icon "button" at bounding box center [1124, 510] width 10 height 10
click at [1085, 591] on div "Assign Label" at bounding box center [1075, 584] width 105 height 22
click at [1003, 523] on div "2.0" at bounding box center [1021, 516] width 155 height 22
click at [1067, 624] on button "Assign" at bounding box center [1070, 627] width 41 height 14
click at [1245, 525] on div "Site List Start with a template Get a head start with AI Collect content first …" at bounding box center [759, 609] width 1518 height 1739
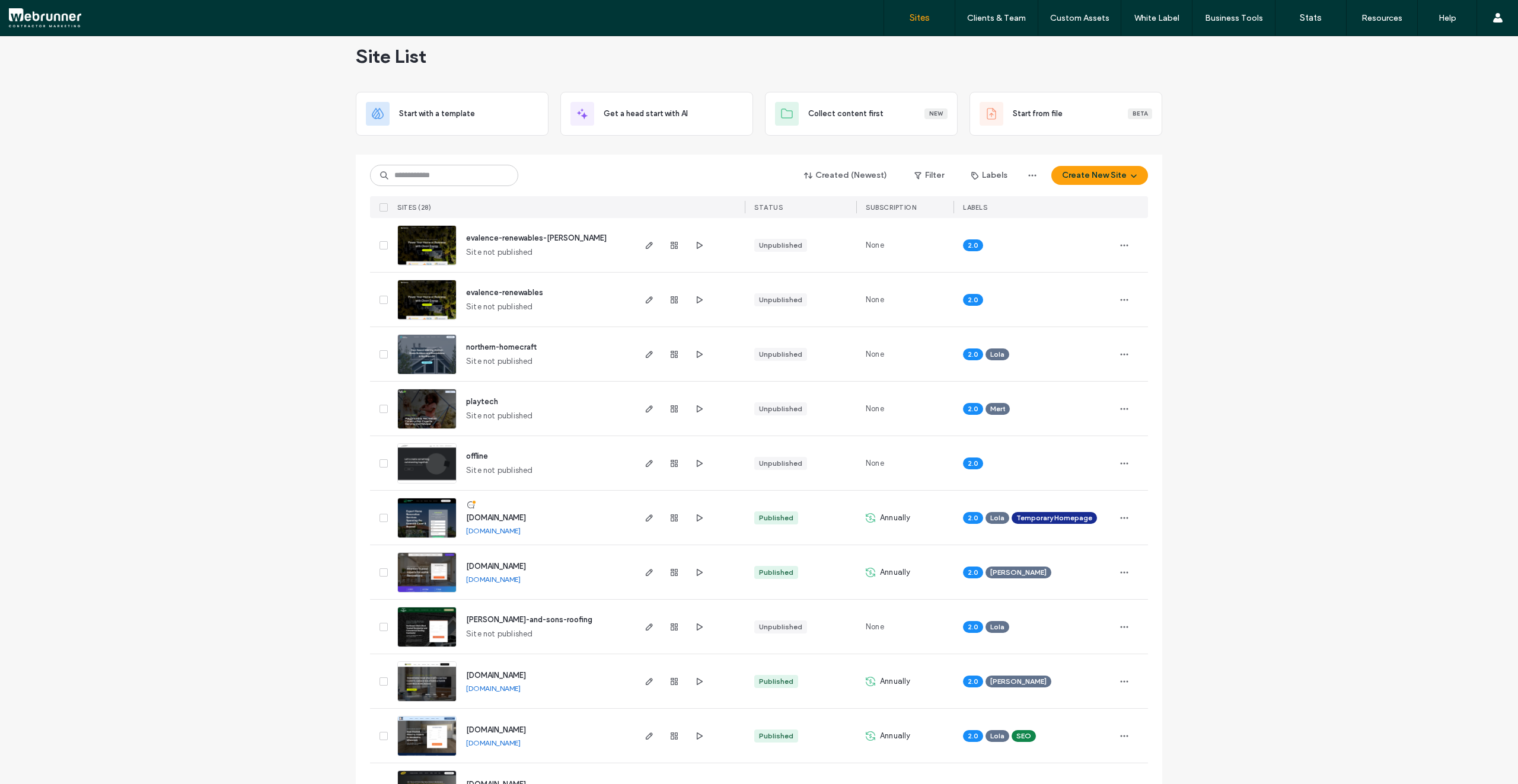
scroll to position [0, 0]
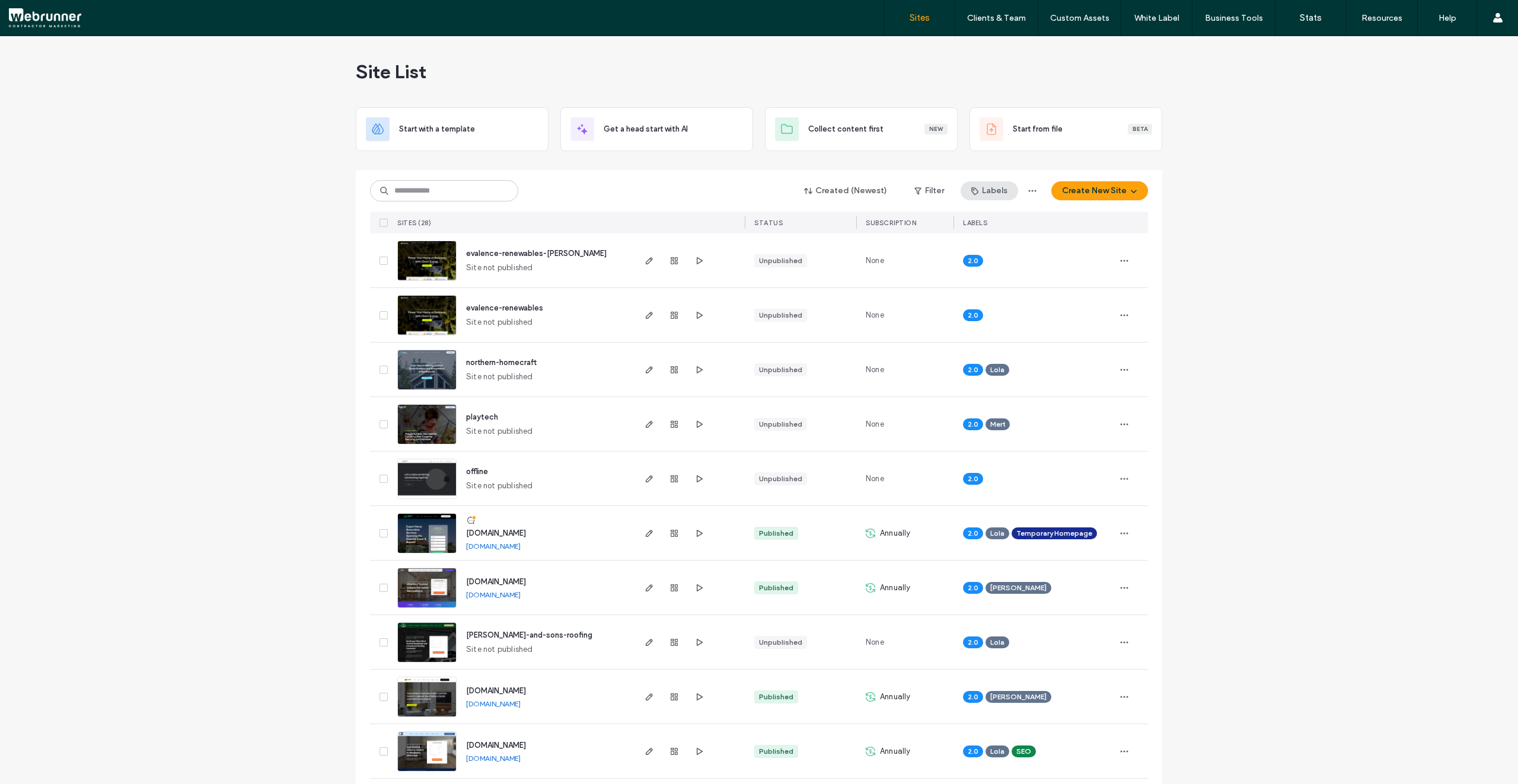
click at [985, 187] on button "Labels" at bounding box center [989, 190] width 58 height 19
click at [1000, 195] on button "Labels" at bounding box center [989, 190] width 58 height 19
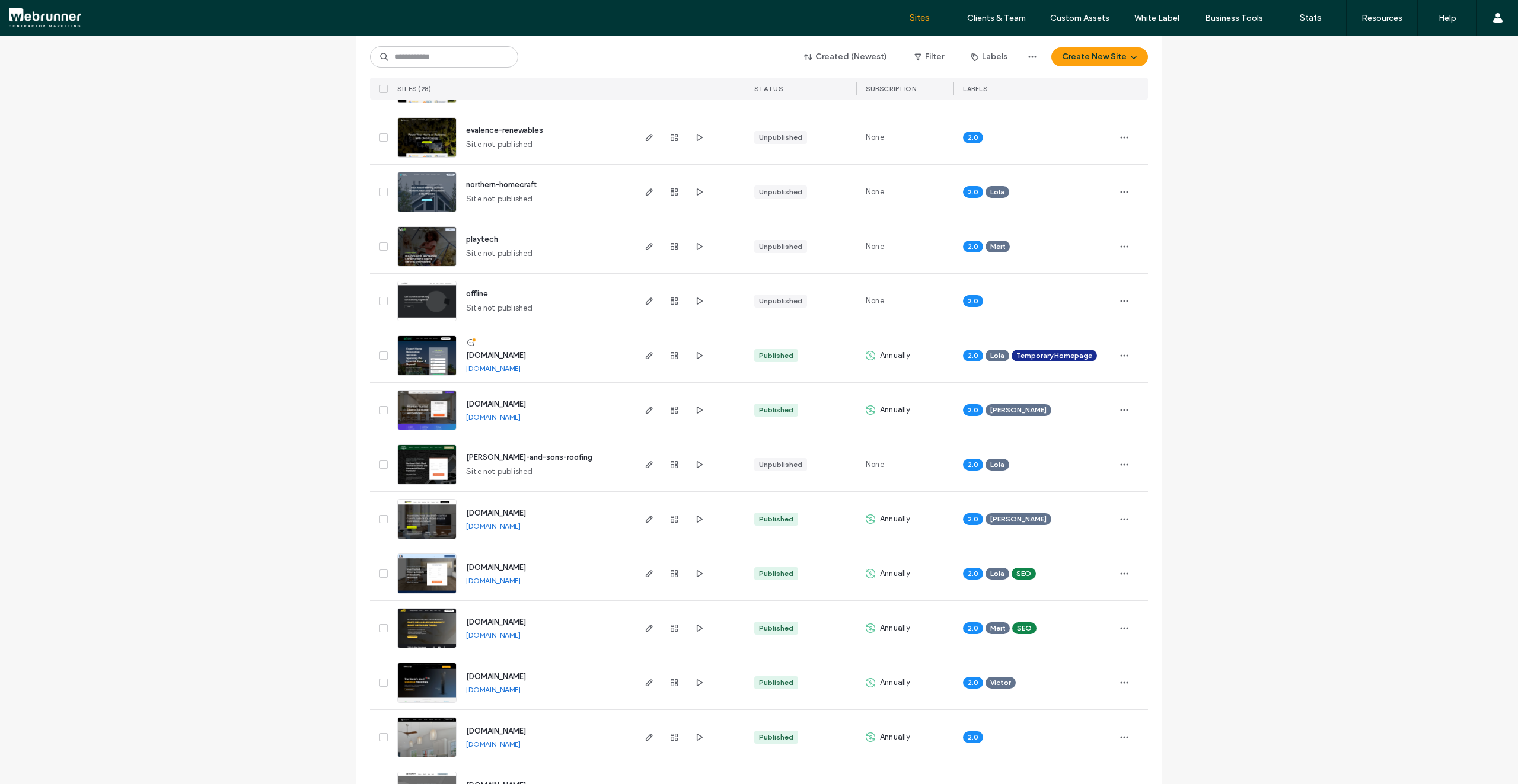
scroll to position [0, 0]
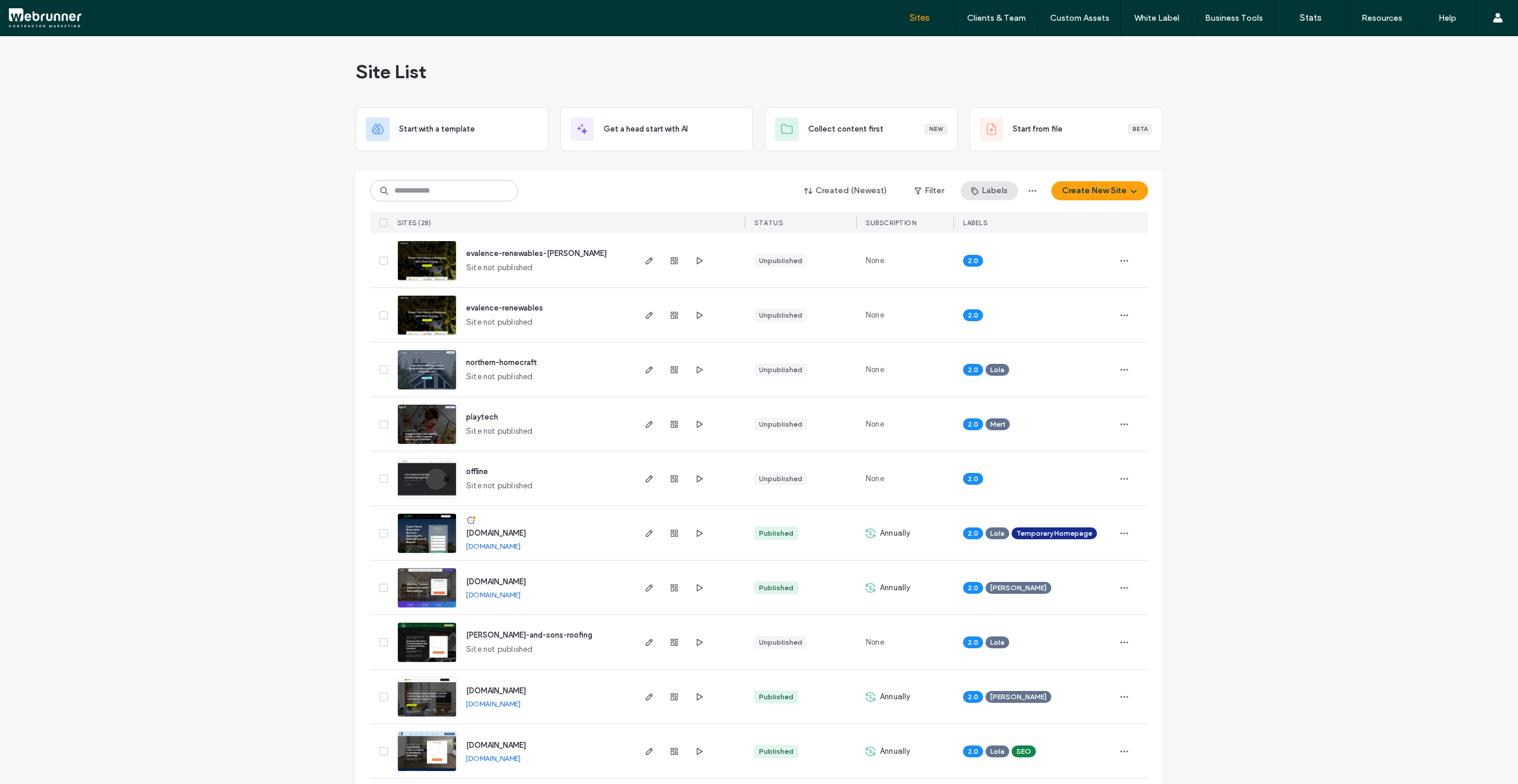
click at [1001, 195] on button "Labels" at bounding box center [989, 190] width 58 height 19
drag, startPoint x: 182, startPoint y: 549, endPoint x: 188, endPoint y: 542, distance: 9.2
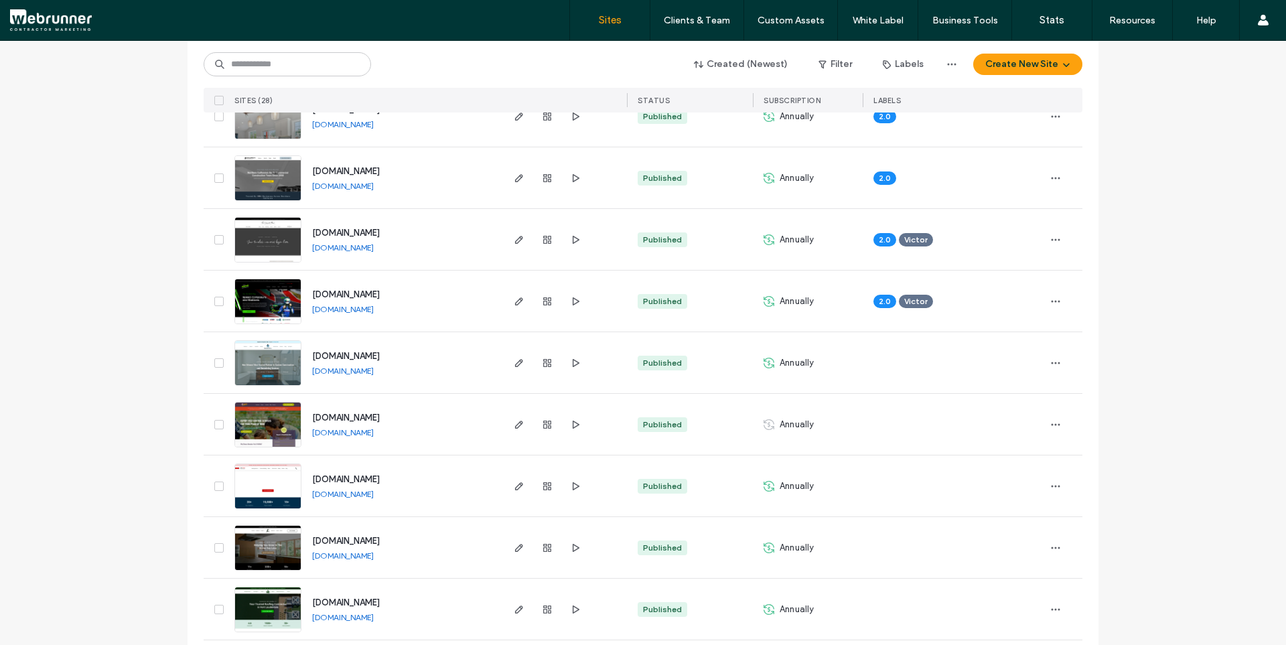
scroll to position [918, 0]
